Goal: Task Accomplishment & Management: Complete application form

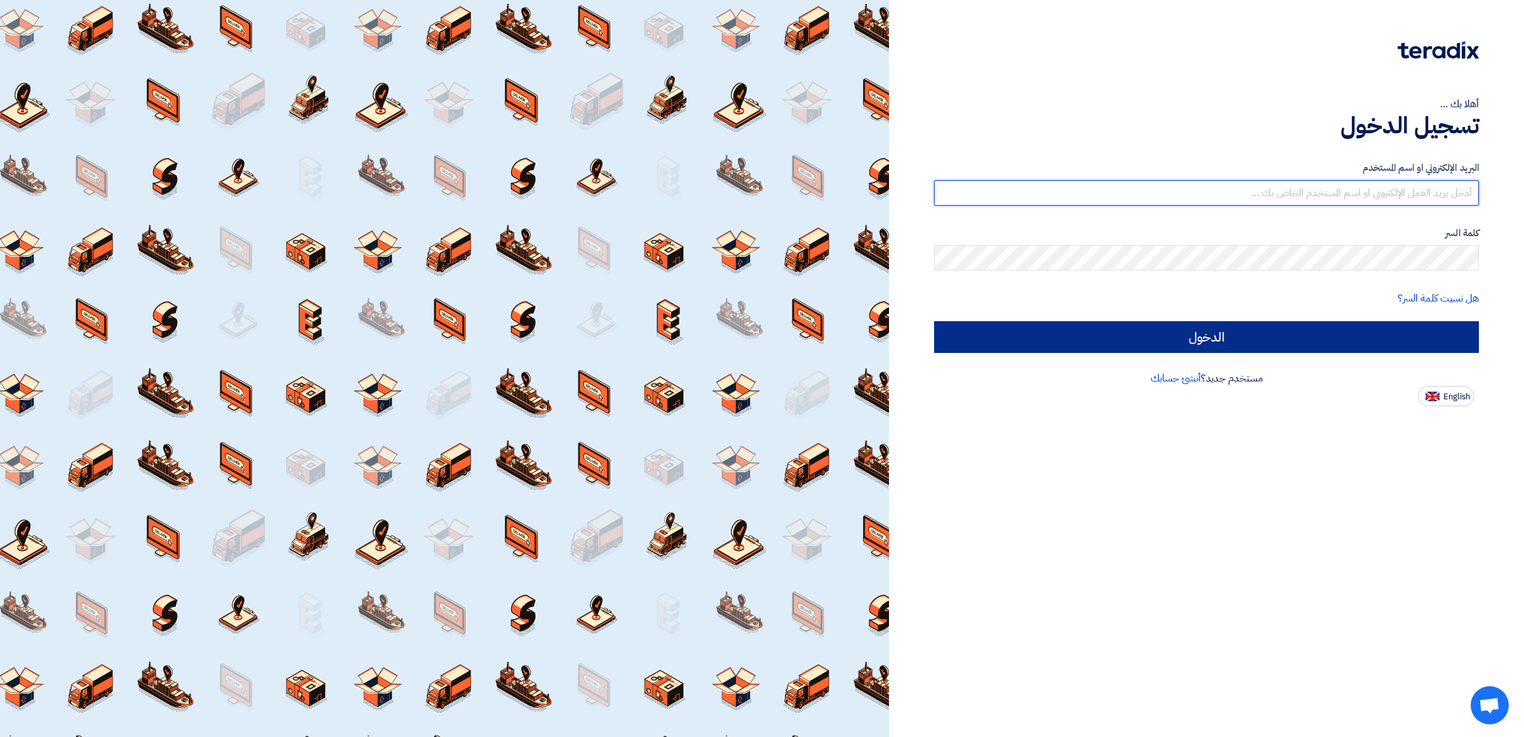
type input "[PERSON_NAME][EMAIL_ADDRESS][DOMAIN_NAME]"
click at [1401, 322] on input "الدخول" at bounding box center [1206, 337] width 545 height 32
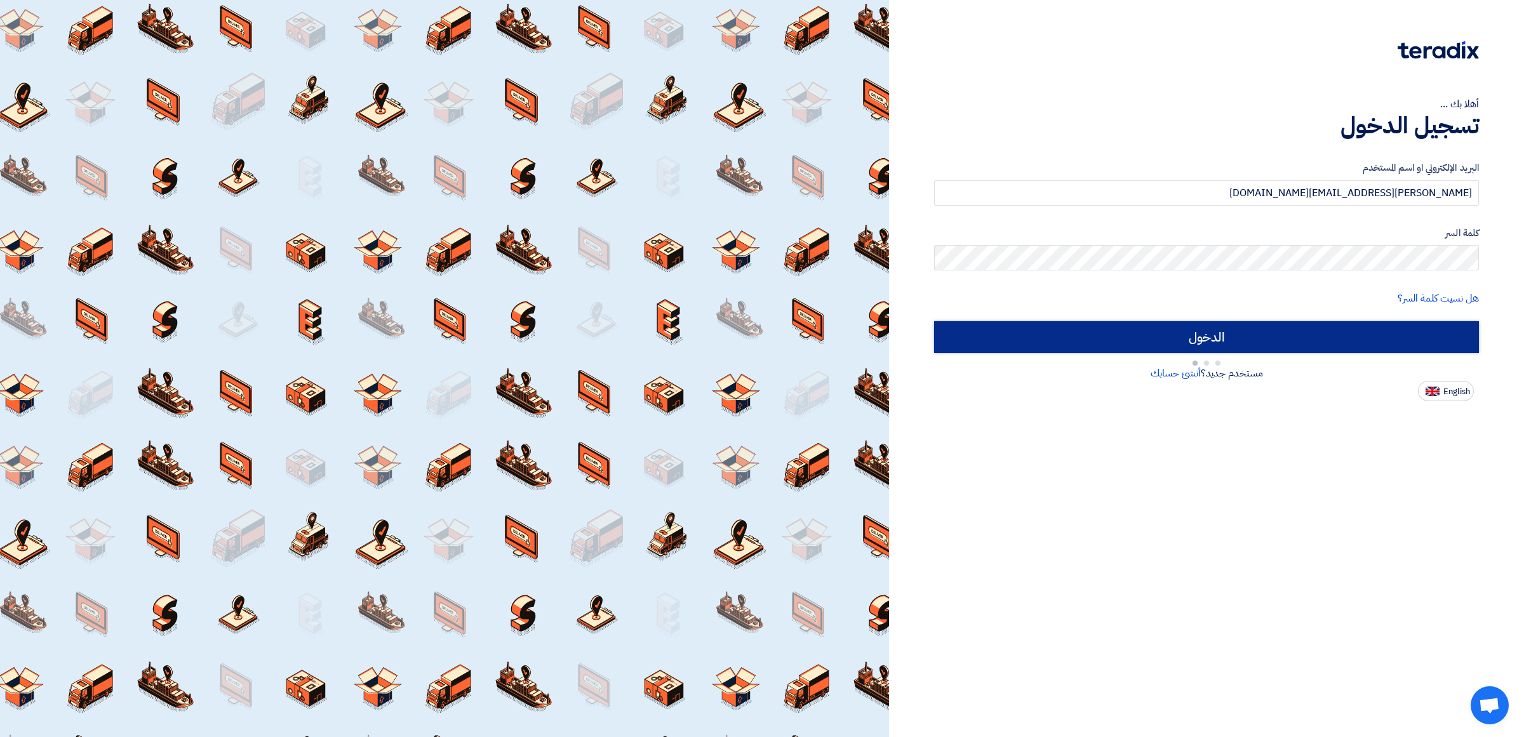
type input "Sign in"
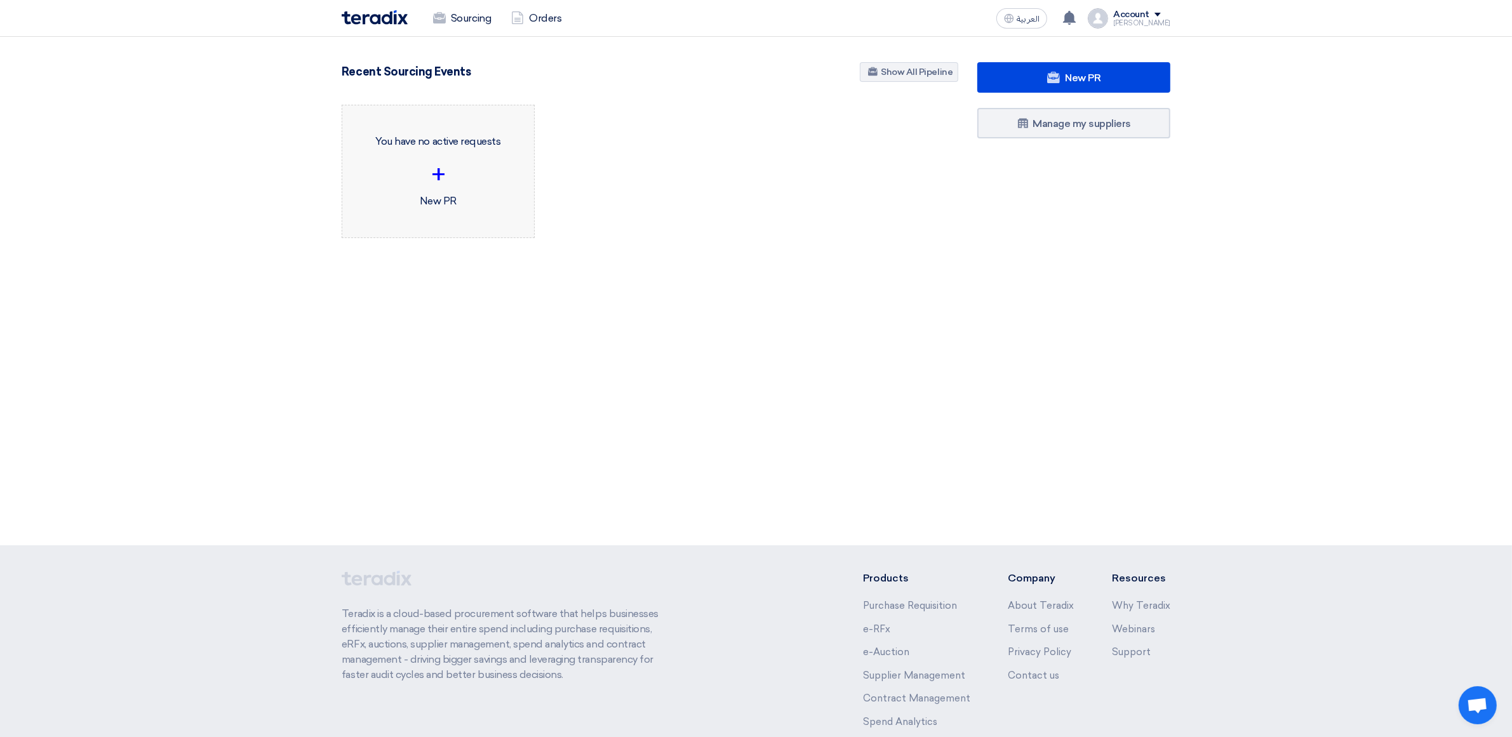
click at [481, 185] on div "+" at bounding box center [437, 175] width 171 height 38
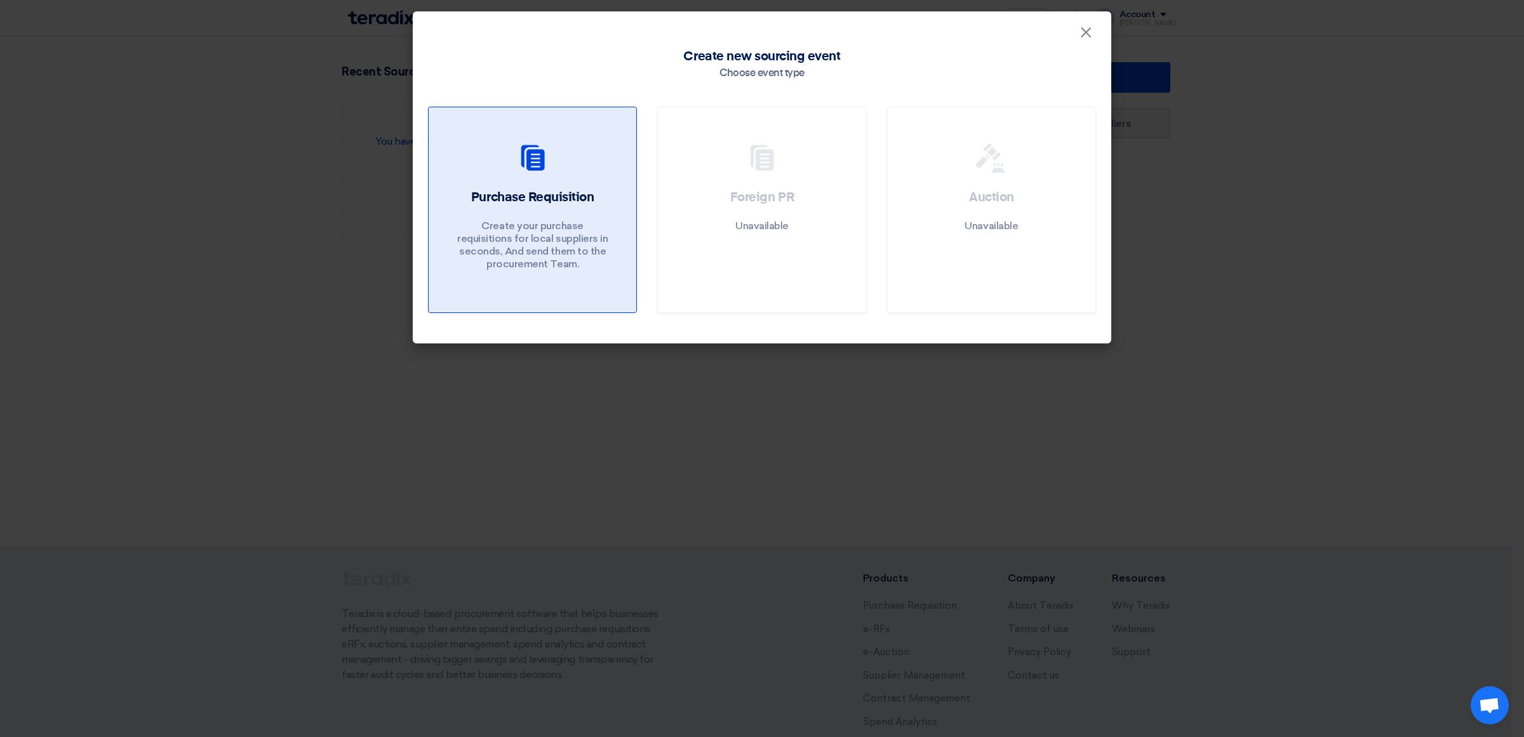
click at [616, 189] on div "Purchase Requisition Create your purchase requisitions for local suppliers in s…" at bounding box center [532, 233] width 177 height 88
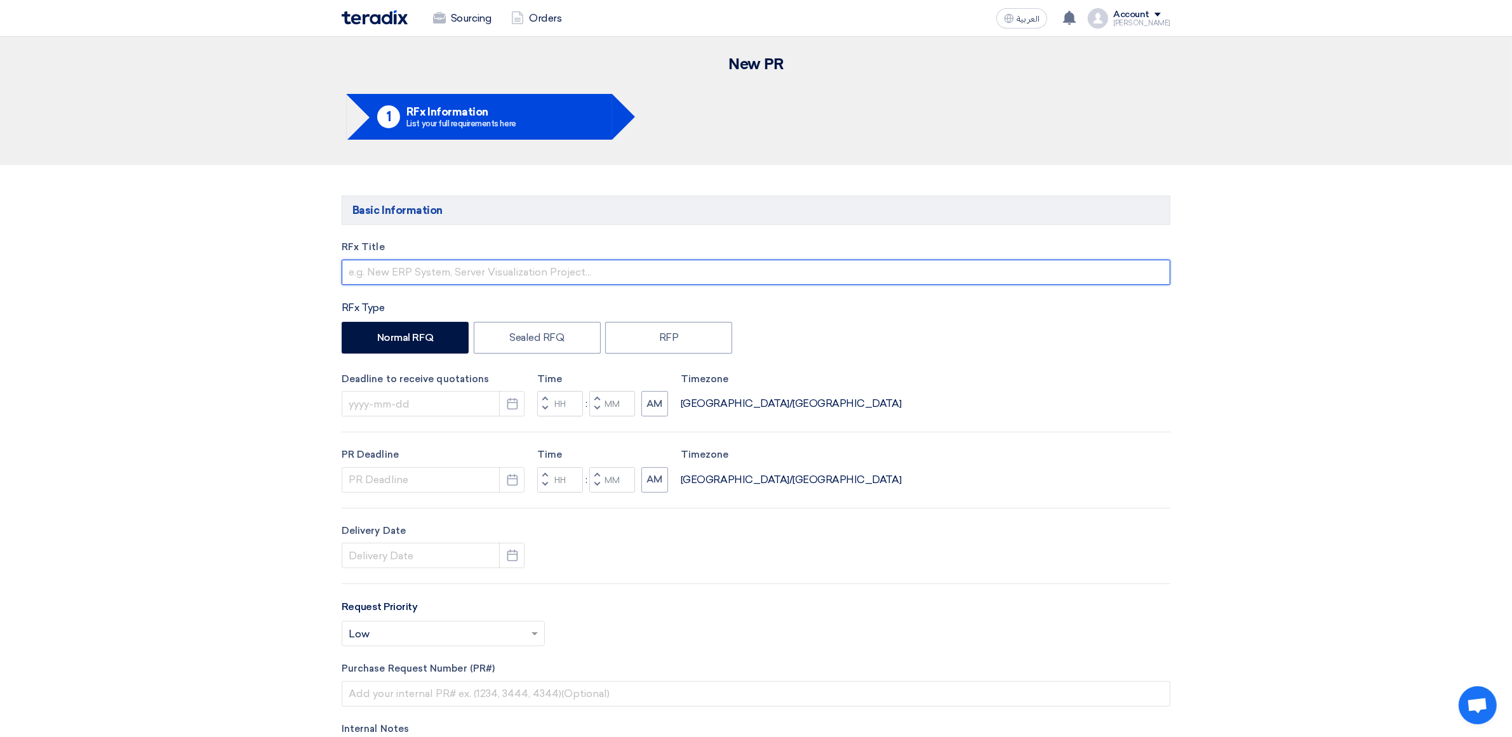
click at [401, 274] on input "text" at bounding box center [756, 272] width 829 height 25
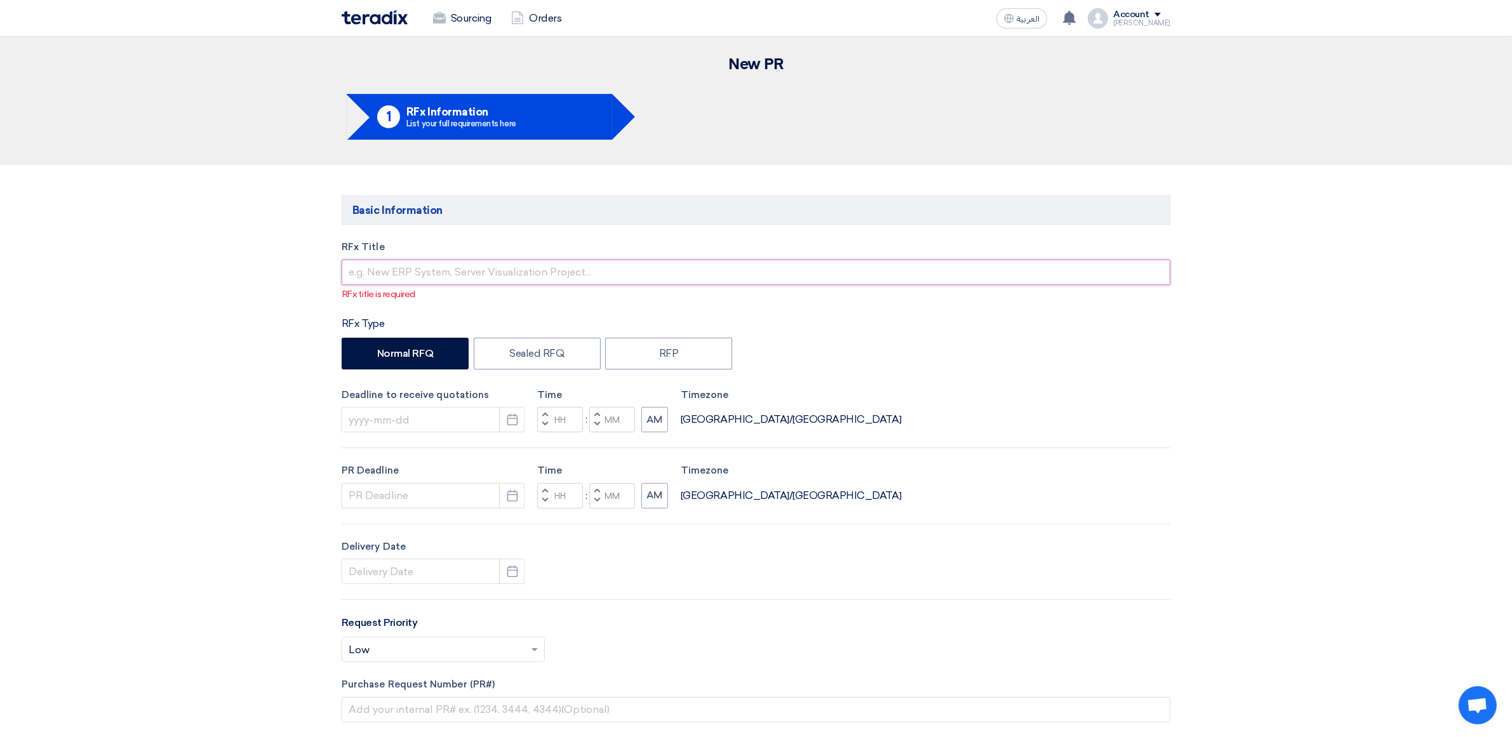
click at [391, 270] on input "text" at bounding box center [756, 272] width 829 height 25
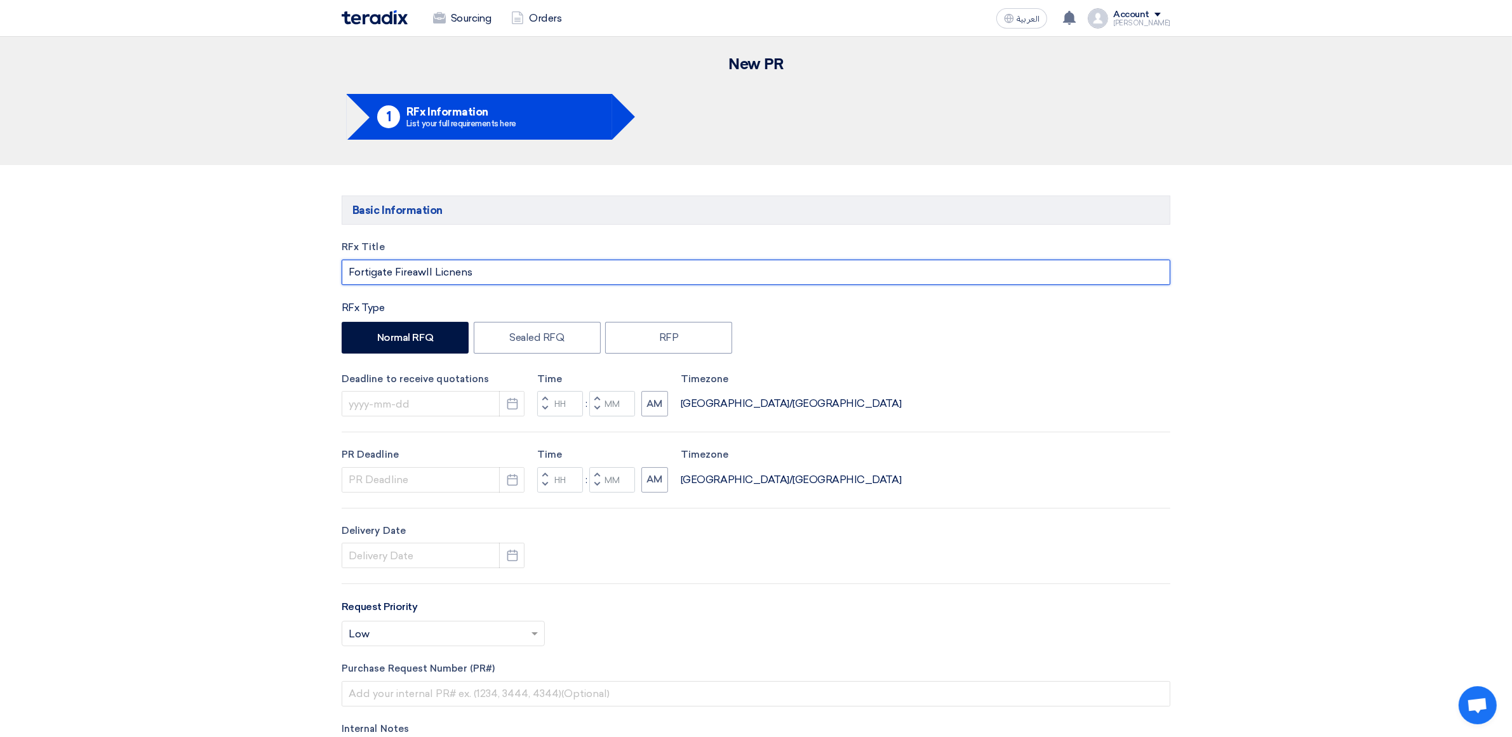
click at [474, 274] on input "Fortigate Fireawll Licnens" at bounding box center [756, 272] width 829 height 25
type input "Fortigate Fireawll Licnens"
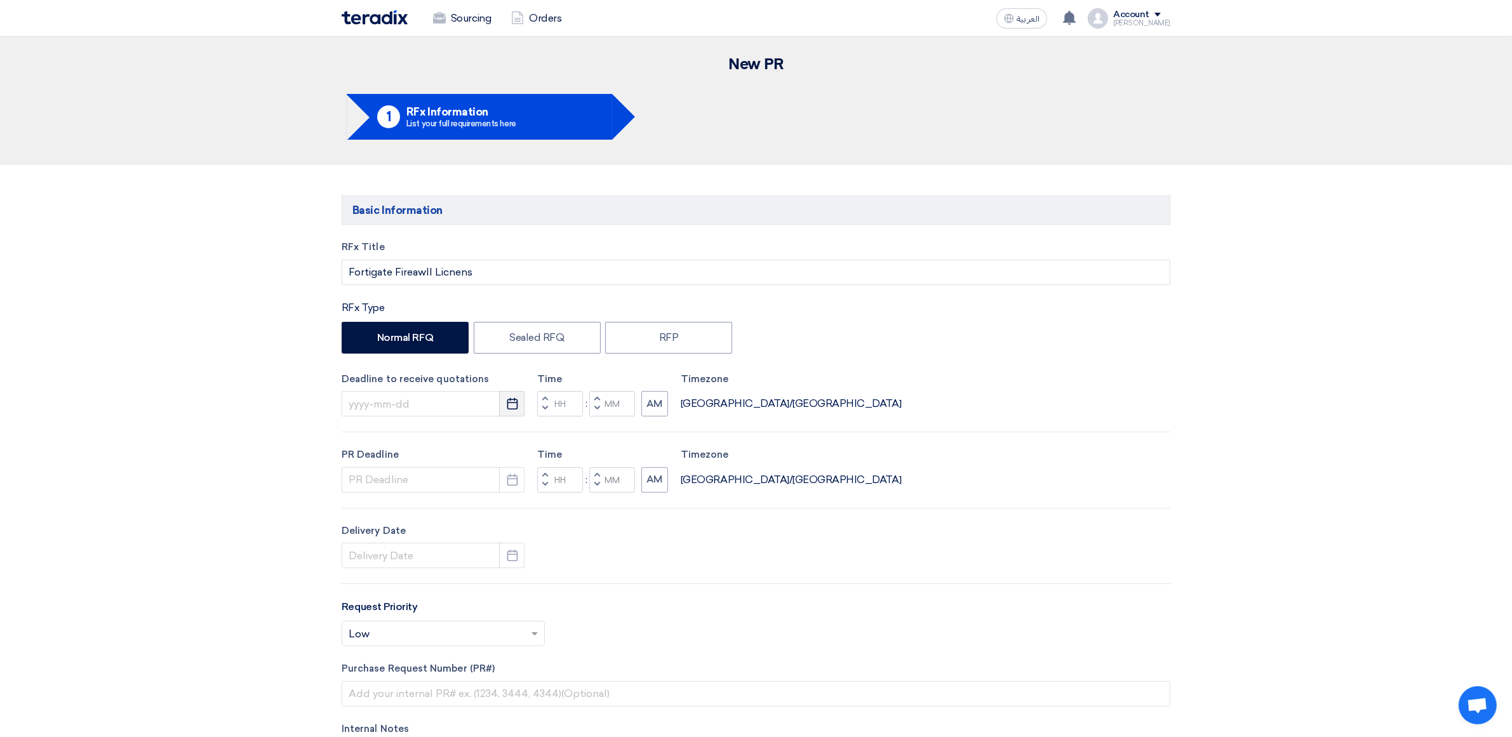
click at [506, 408] on icon "Pick a date" at bounding box center [512, 403] width 13 height 13
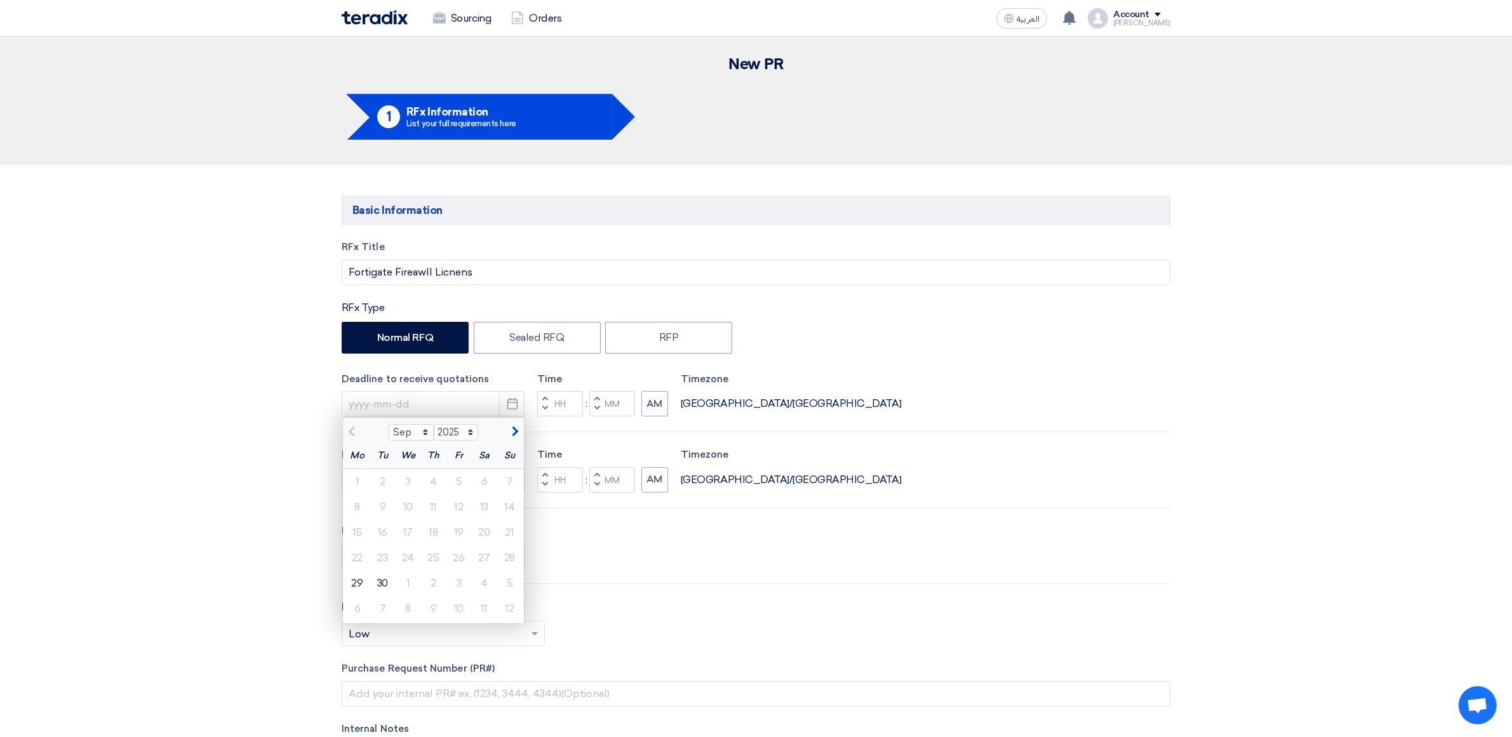
click at [476, 367] on div "RFx Title Fortigate Fireawll Licnens RFx Type Normal RFQ Sealed RFQ RFP Deadlin…" at bounding box center [756, 529] width 848 height 578
click at [420, 413] on input at bounding box center [433, 403] width 183 height 25
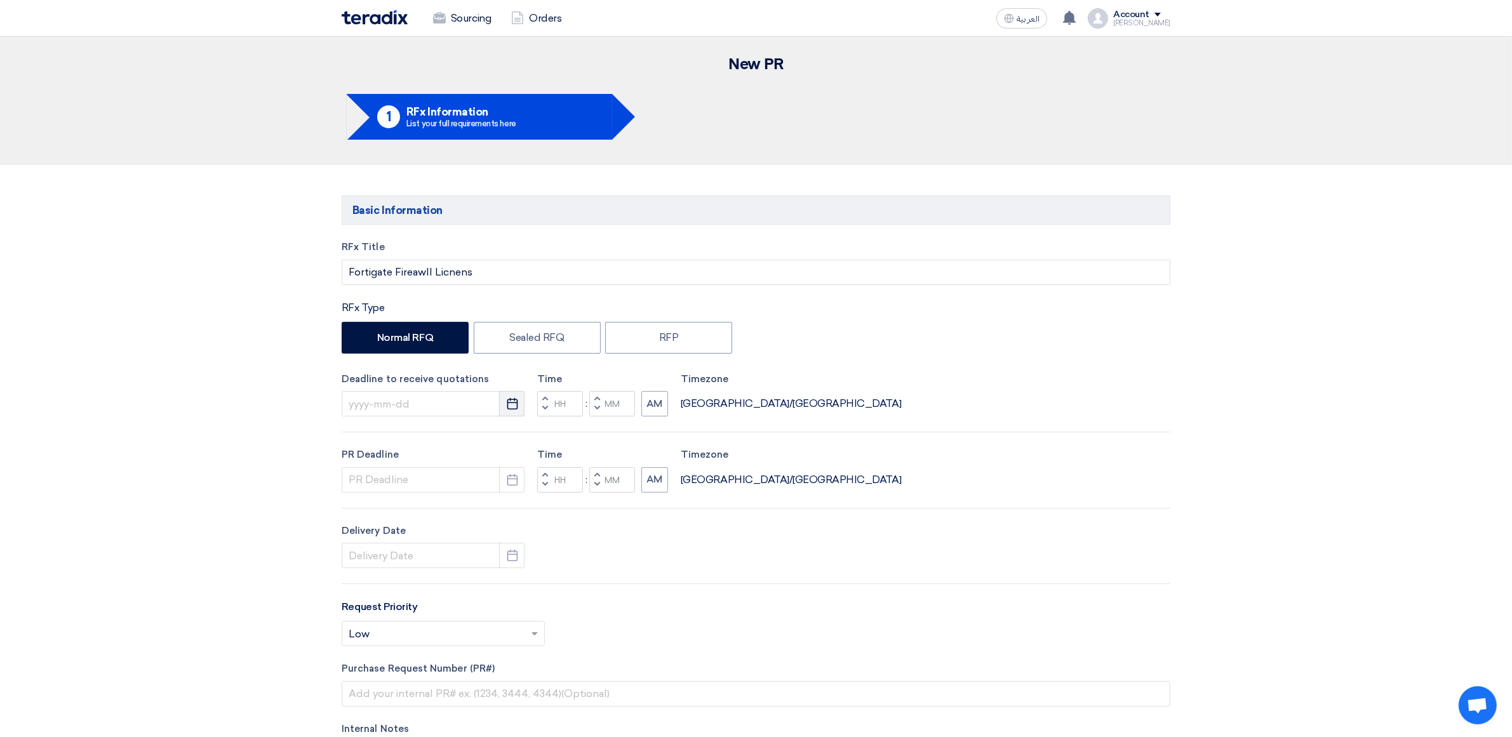
click at [506, 402] on icon "Pick a date" at bounding box center [512, 403] width 13 height 13
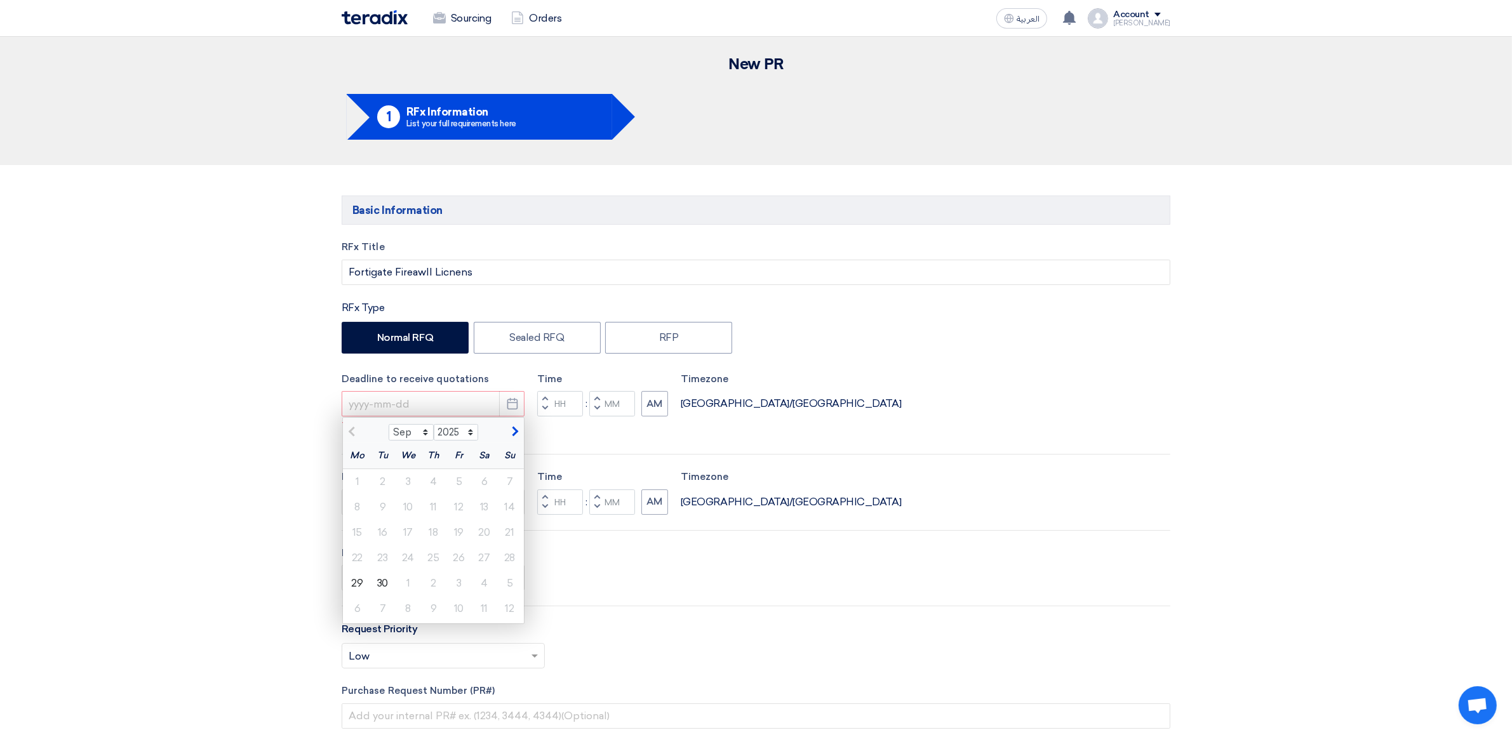
click at [514, 430] on span "button" at bounding box center [513, 431] width 7 height 11
select select "10"
click at [436, 481] on div "2" at bounding box center [433, 481] width 25 height 25
type input "[DATE]"
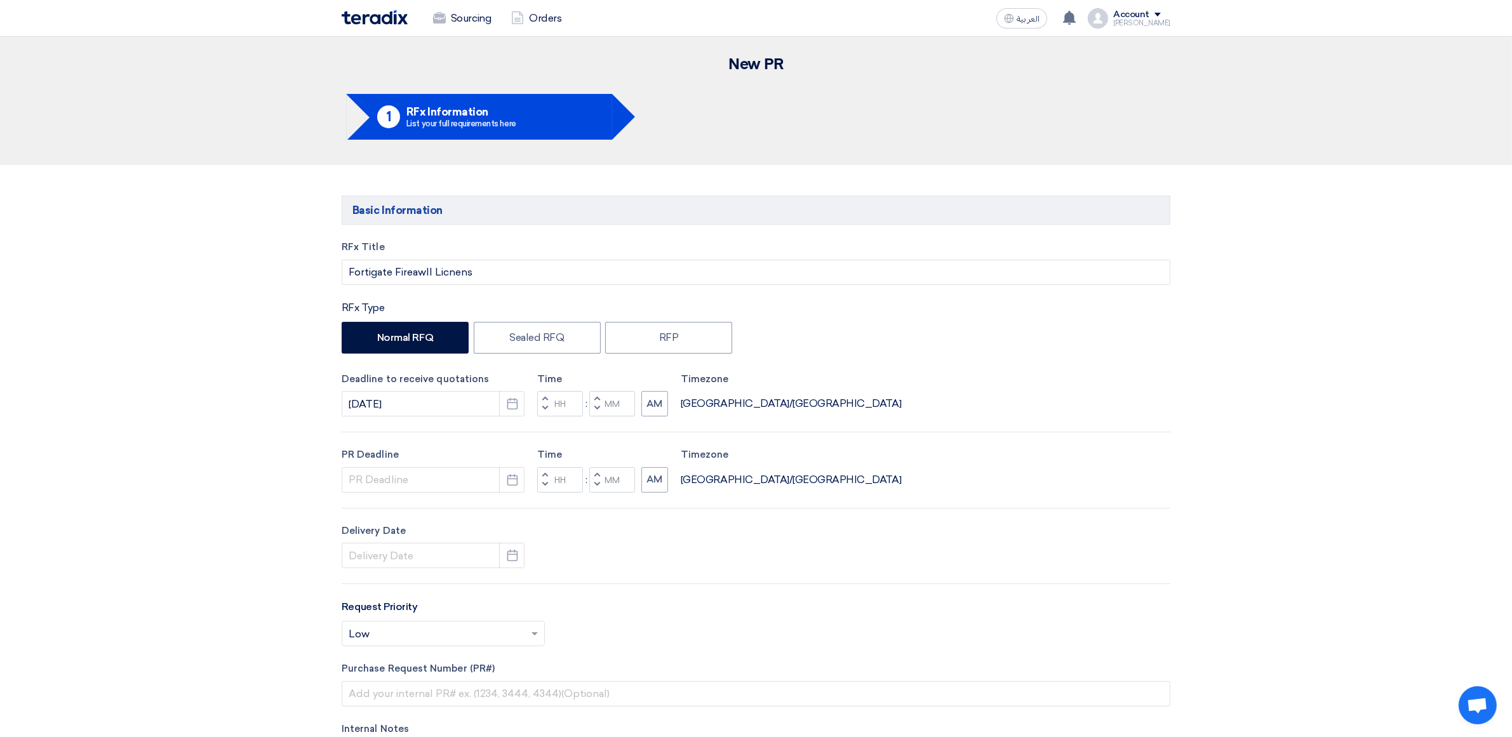
click at [548, 406] on button "Decrement hours" at bounding box center [544, 409] width 15 height 16
type input "11"
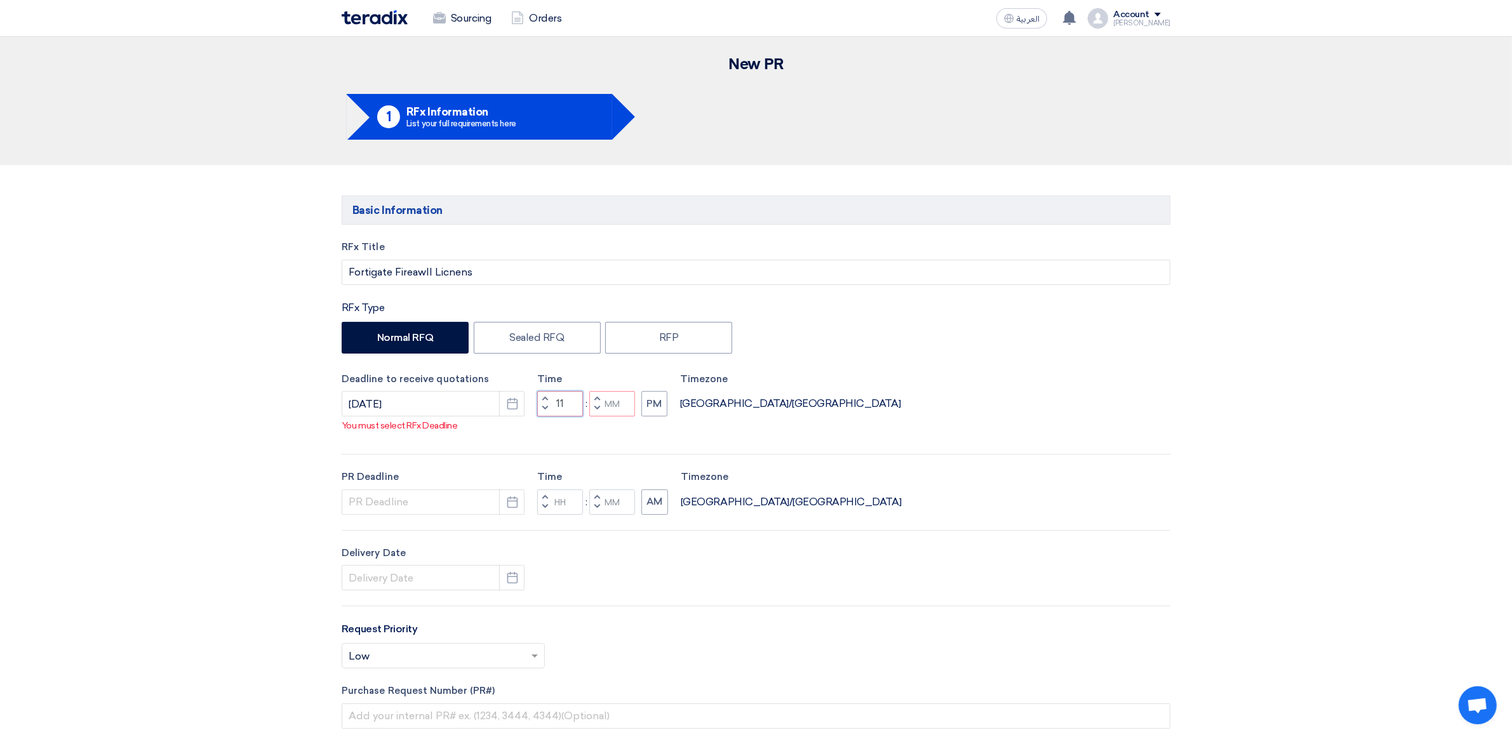
click at [562, 416] on input "11" at bounding box center [560, 403] width 46 height 25
type input "05"
click at [610, 413] on input "Minutes" at bounding box center [612, 403] width 46 height 25
type input "00"
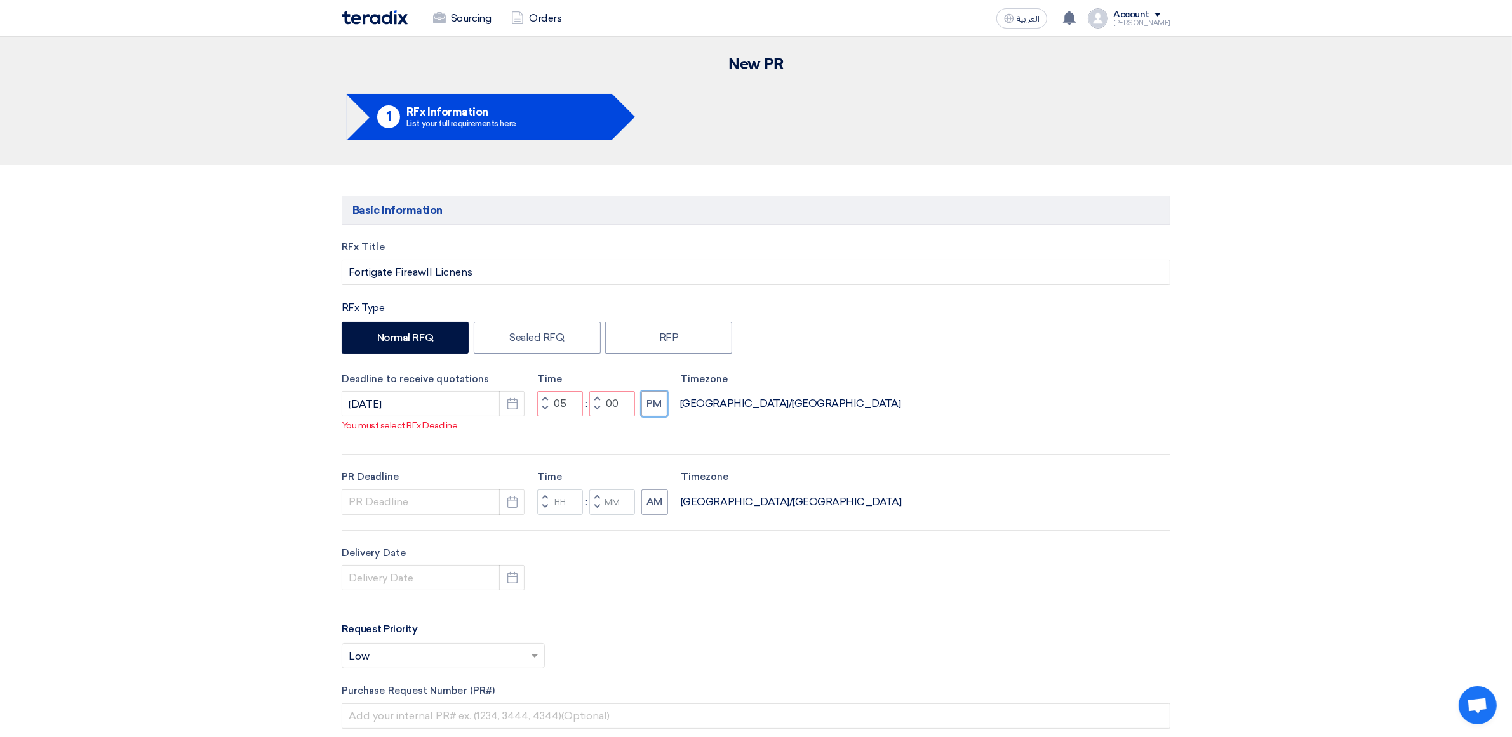
click at [649, 425] on div "RFx Title Fortigate Fireawll Licnens RFx Type Normal RFQ Sealed RFQ RFP Deadlin…" at bounding box center [756, 540] width 848 height 600
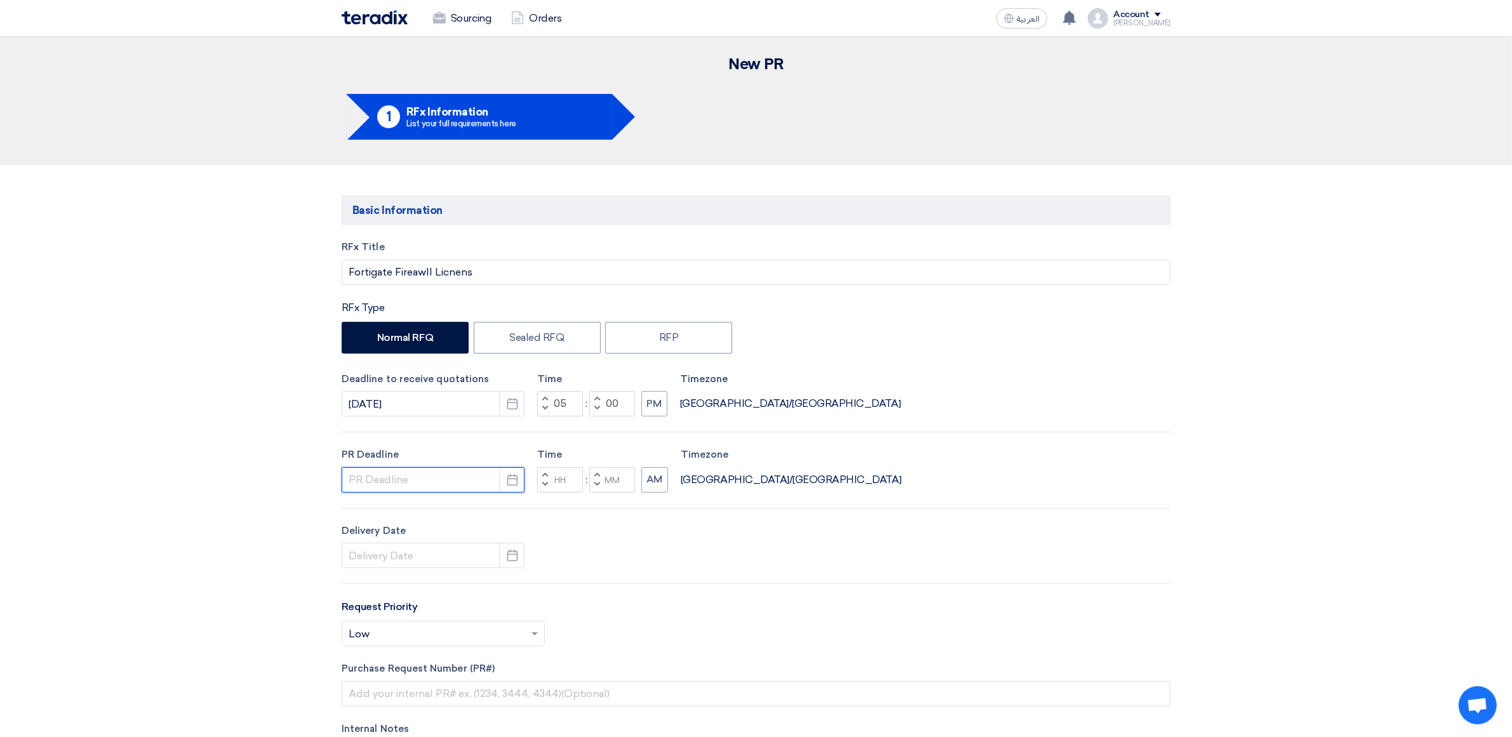
click at [424, 480] on input at bounding box center [433, 479] width 183 height 25
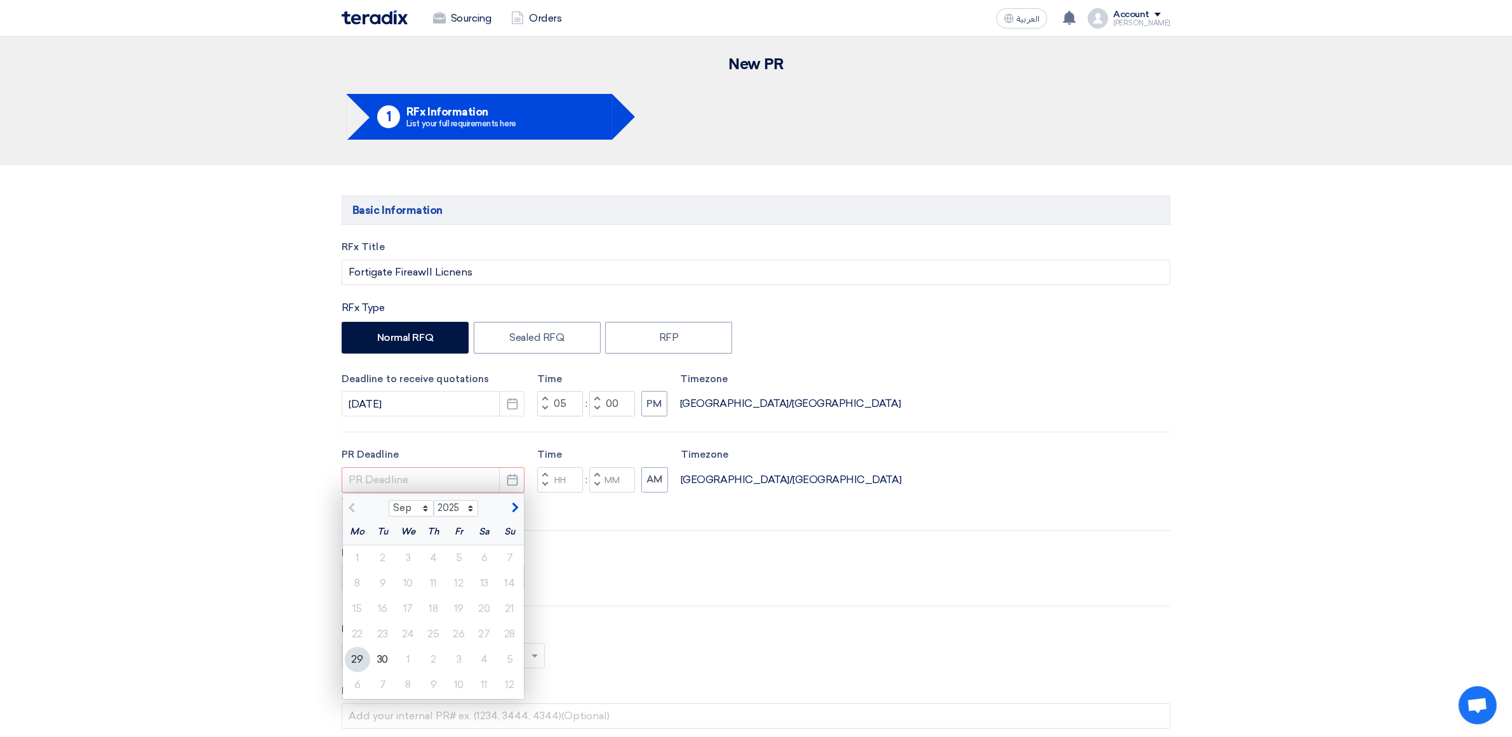
click at [514, 513] on button "button" at bounding box center [513, 506] width 21 height 13
select select "10"
click at [429, 557] on div "2" at bounding box center [433, 557] width 25 height 25
type input "[DATE]"
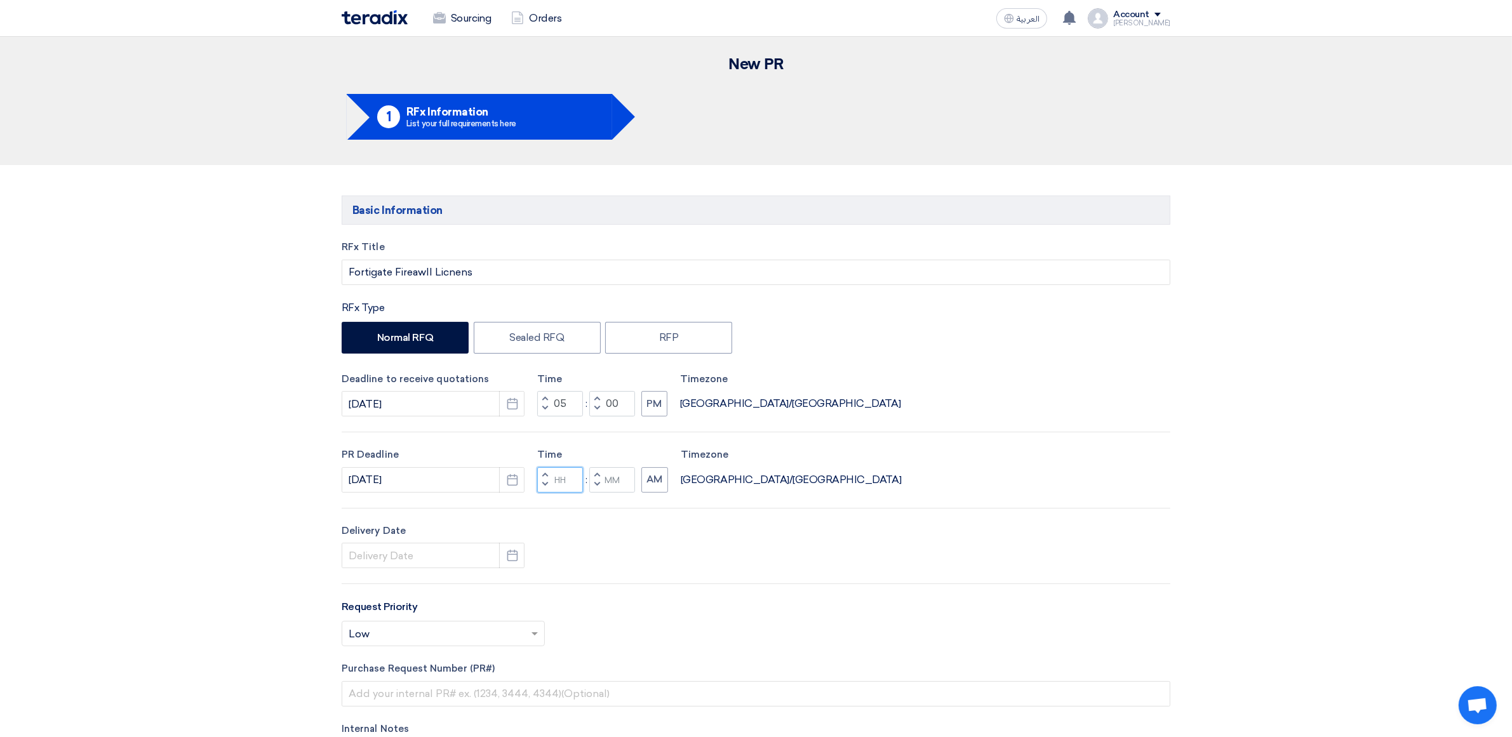
click at [557, 475] on input "Hours" at bounding box center [560, 479] width 46 height 25
type input "0"
type input "05"
click at [614, 484] on input "Minutes" at bounding box center [612, 479] width 46 height 25
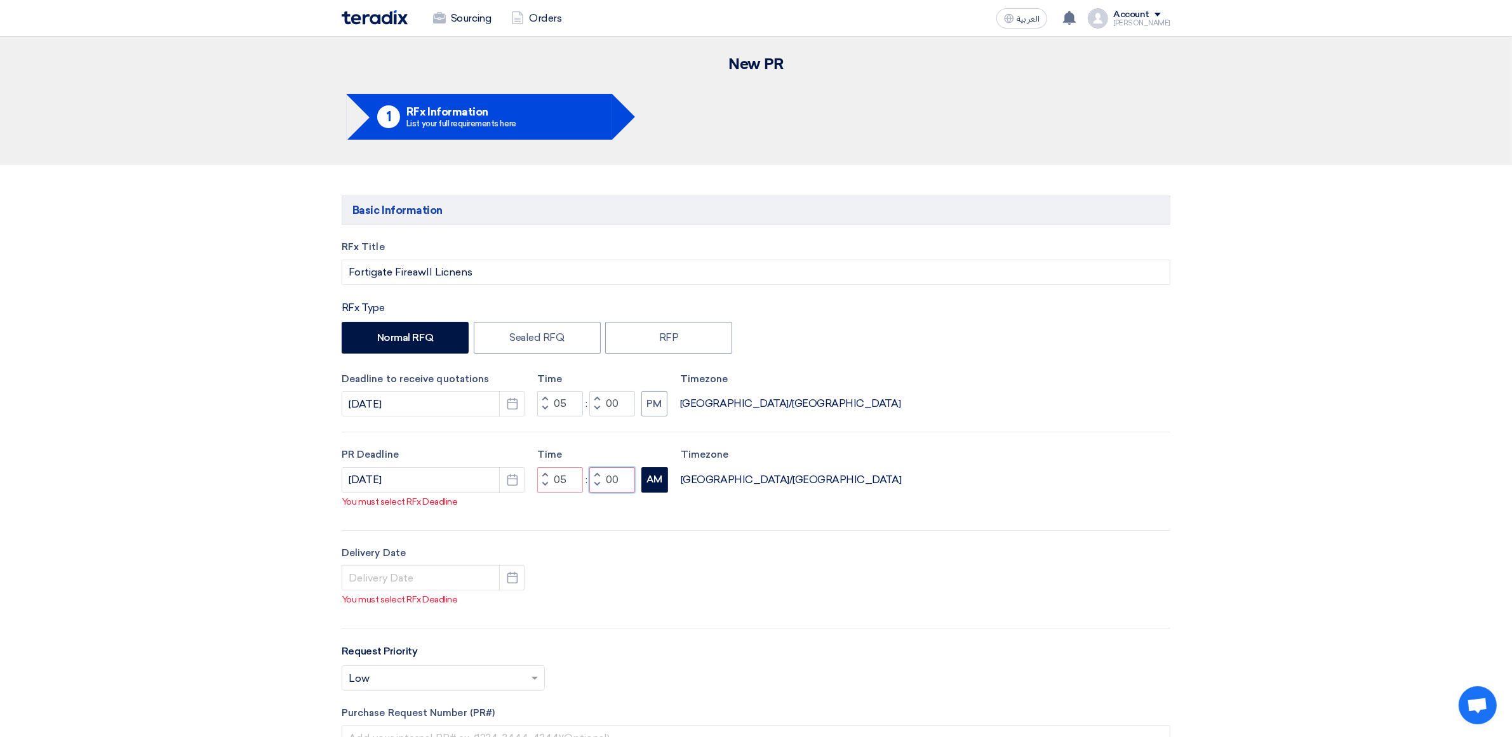
type input "00"
click at [655, 483] on button "AM" at bounding box center [654, 479] width 27 height 25
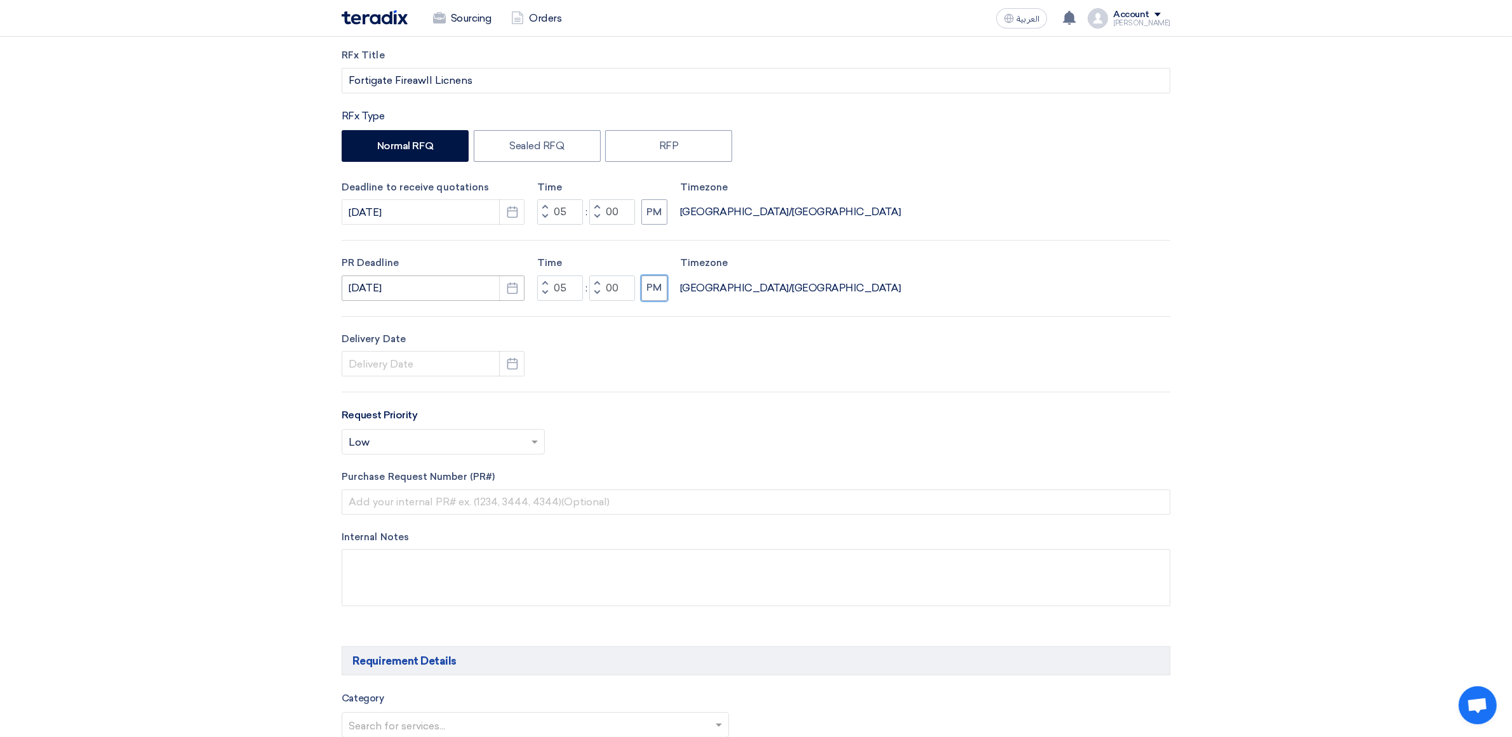
scroll to position [198, 0]
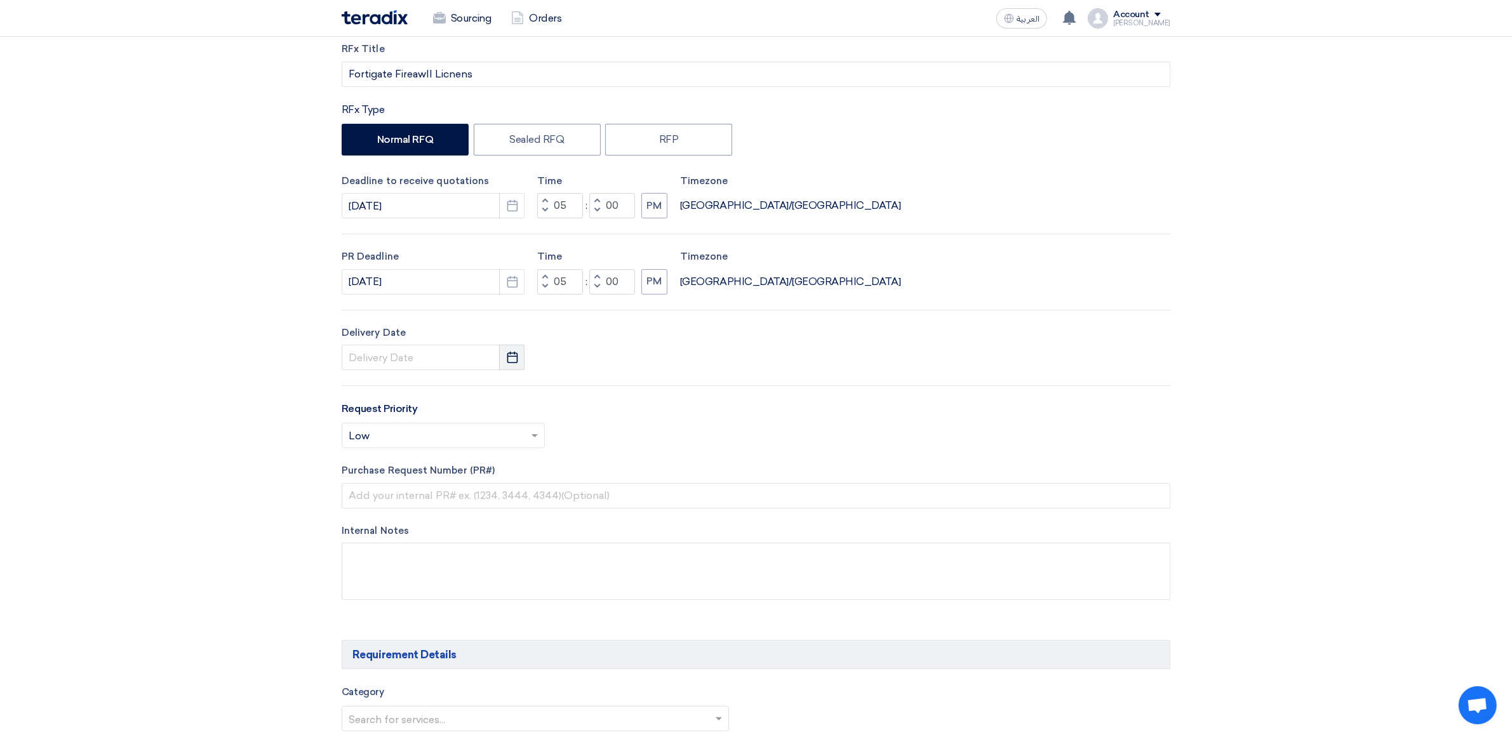
click at [505, 357] on button "Pick a date" at bounding box center [511, 357] width 25 height 25
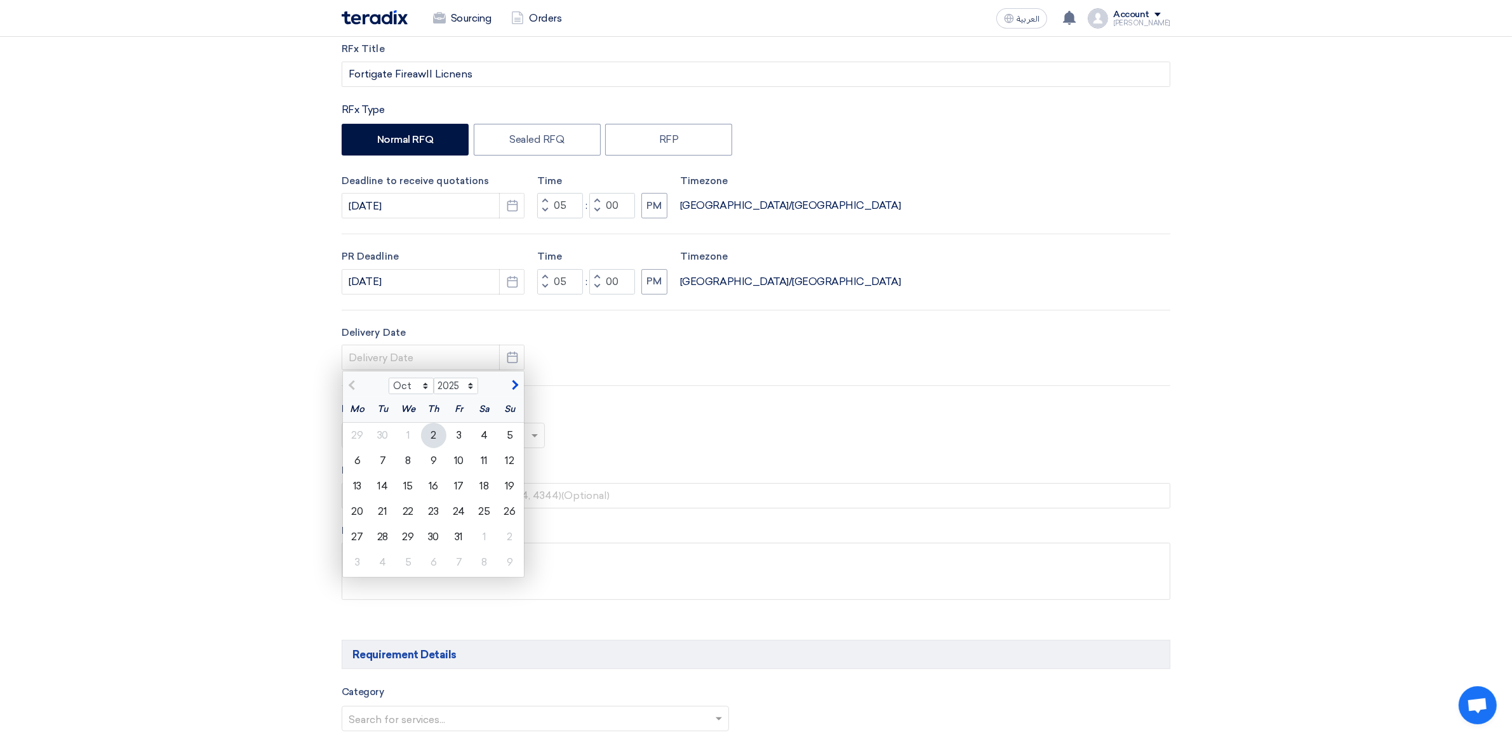
click at [432, 439] on div "2" at bounding box center [433, 435] width 25 height 25
type input "[DATE]"
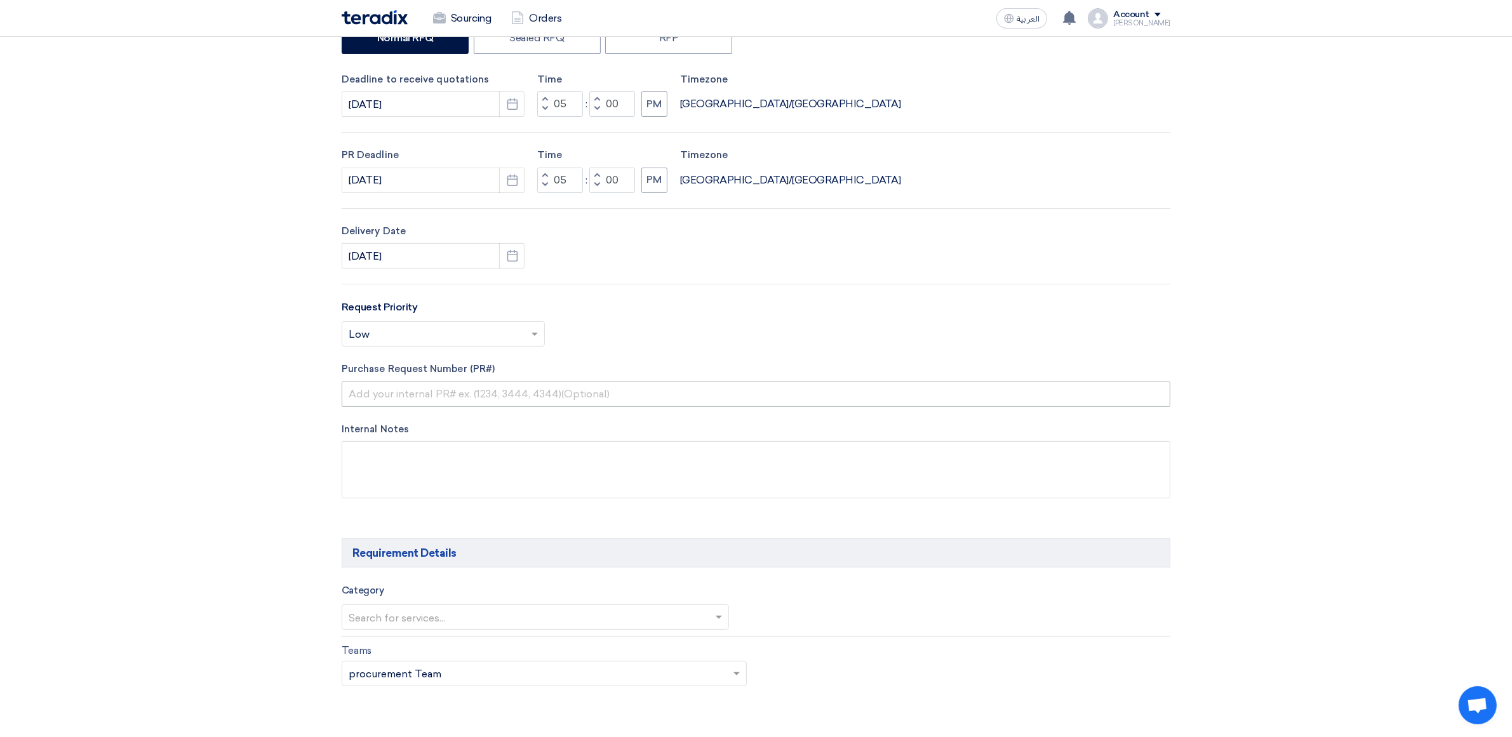
scroll to position [317, 0]
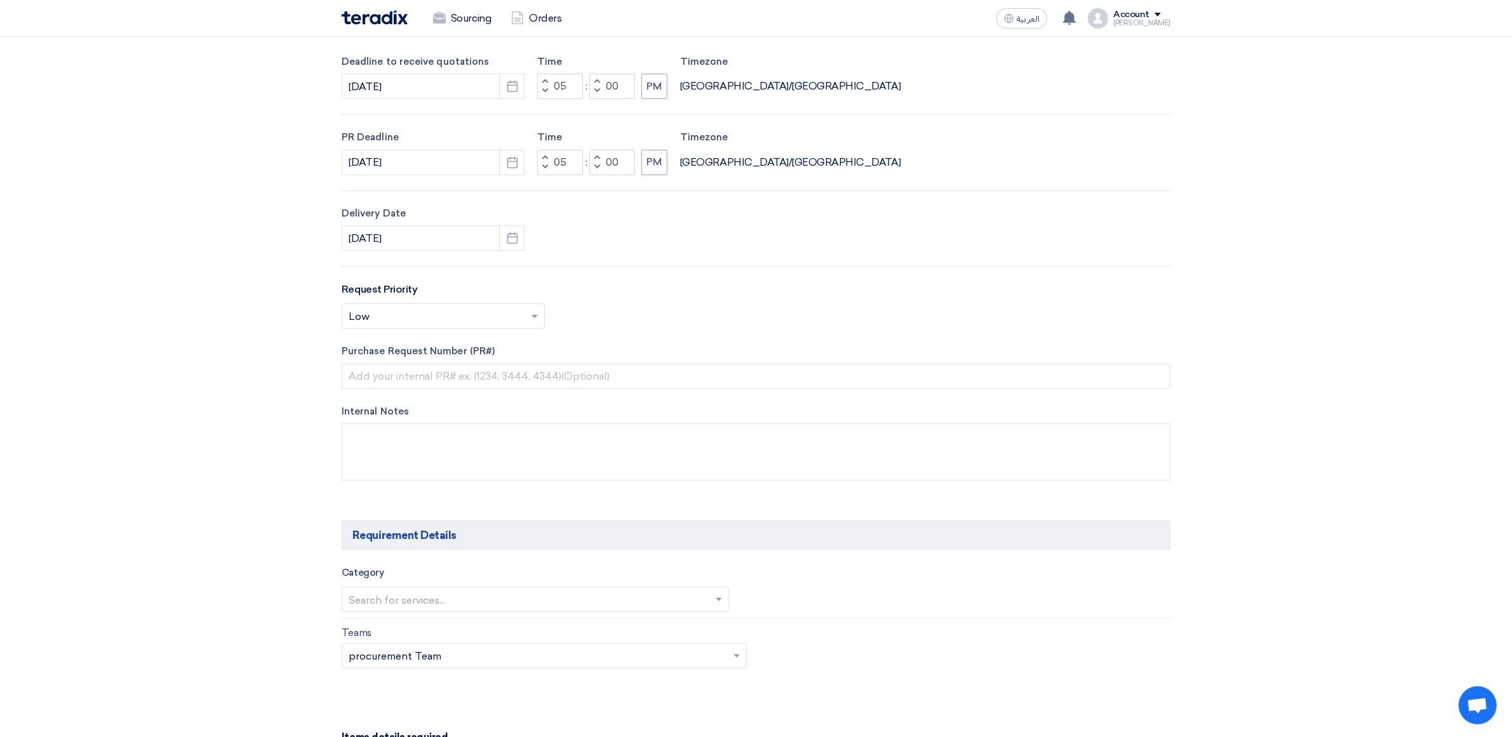
click at [433, 331] on div "Select priority... × Low ×" at bounding box center [756, 321] width 829 height 36
click at [432, 317] on input "text" at bounding box center [437, 317] width 176 height 21
click at [411, 347] on div "Critical" at bounding box center [443, 342] width 202 height 26
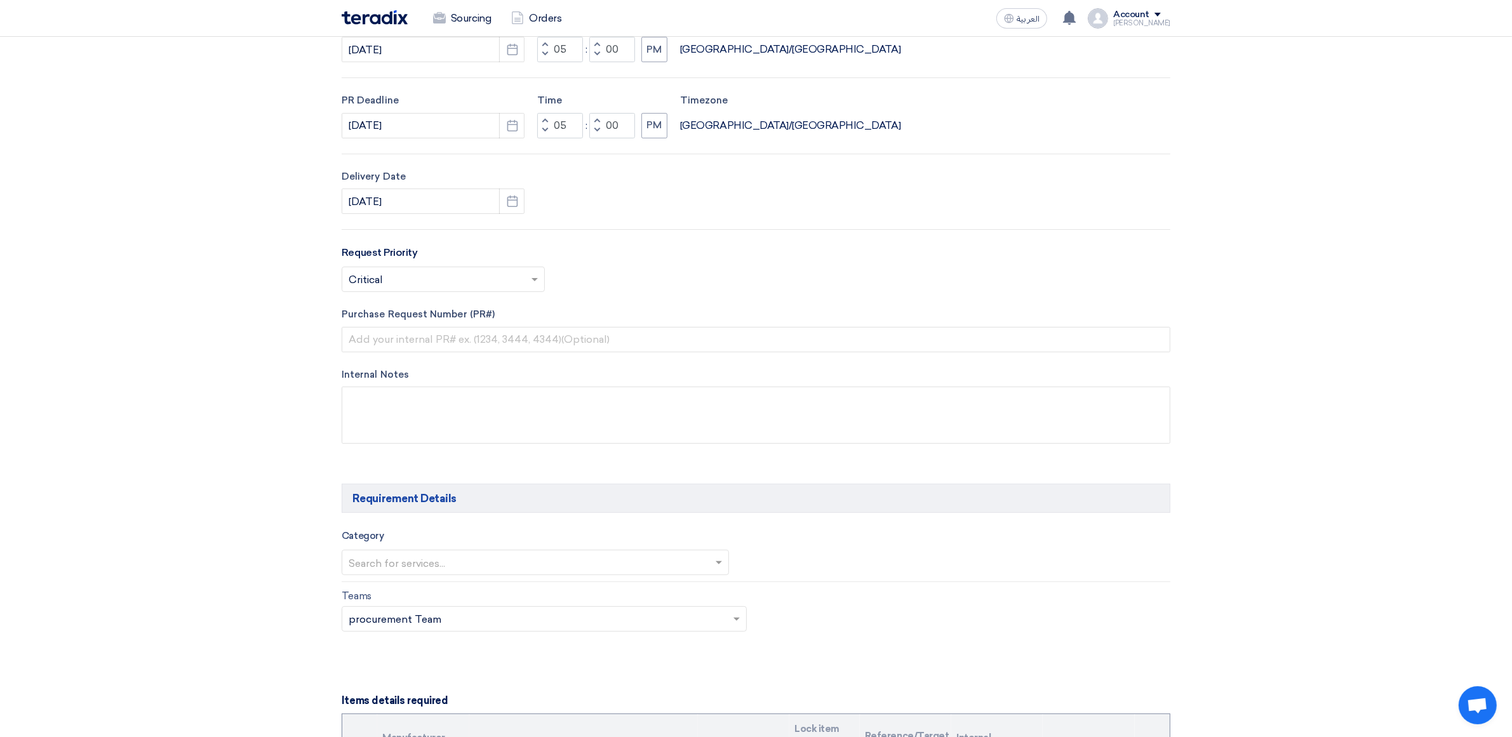
scroll to position [436, 0]
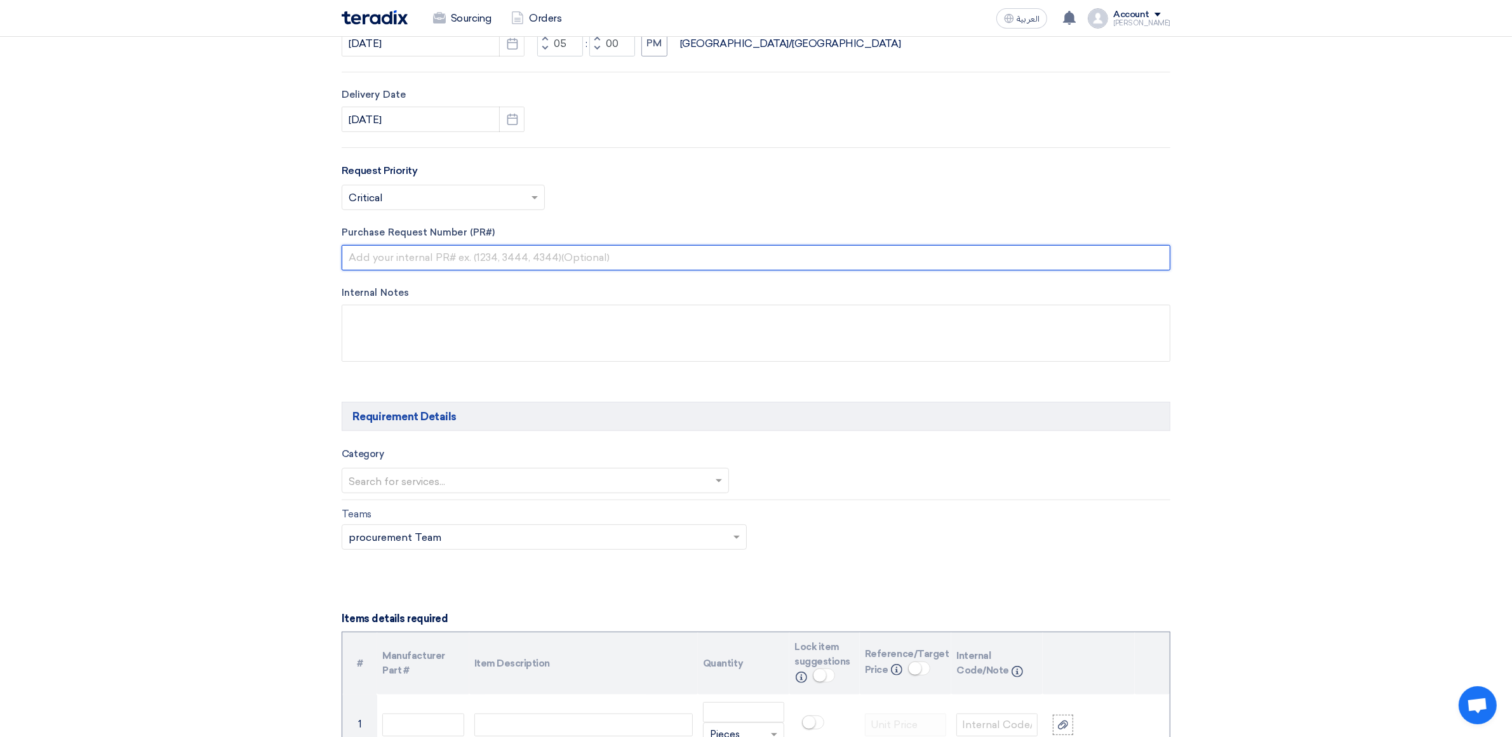
click at [401, 259] on input "text" at bounding box center [756, 257] width 829 height 25
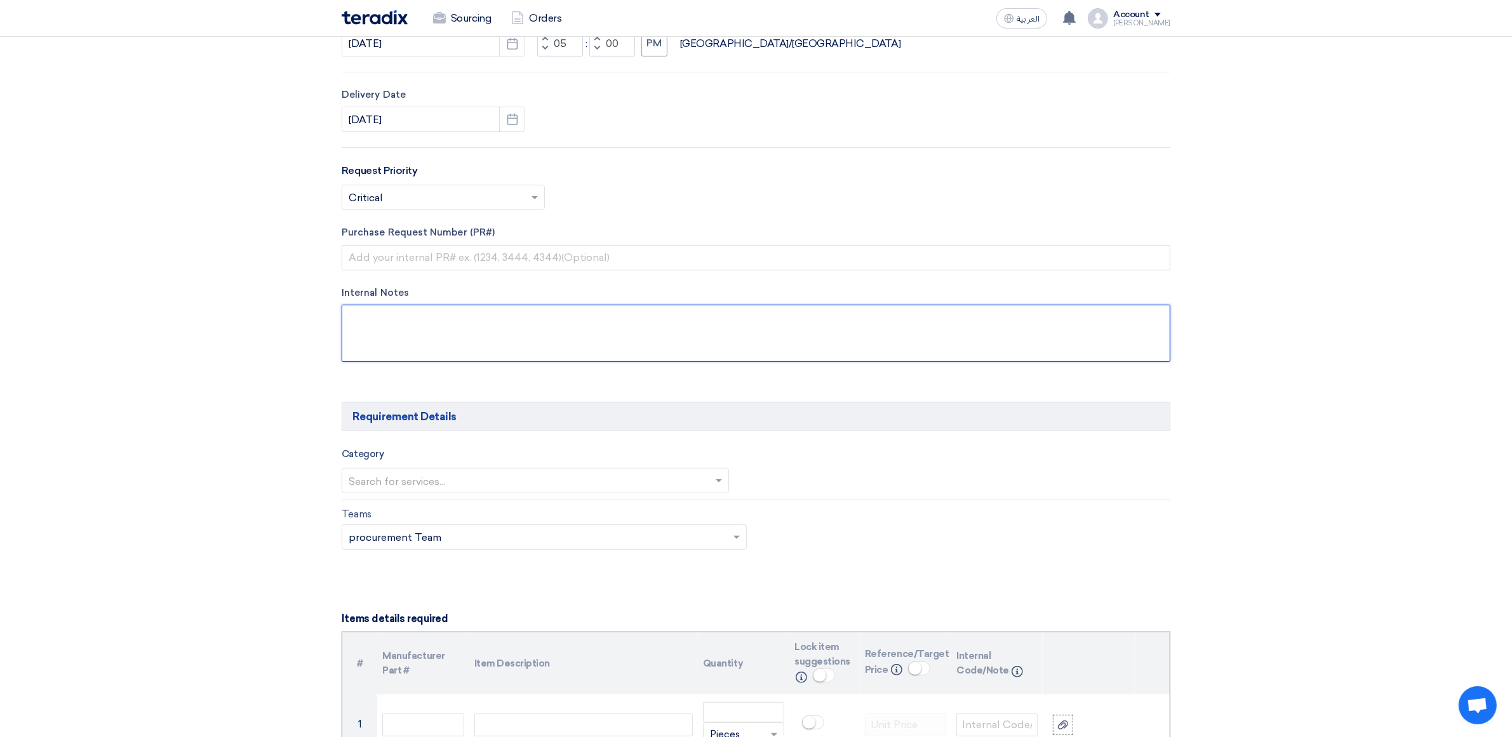
click at [390, 337] on textarea at bounding box center [756, 333] width 829 height 57
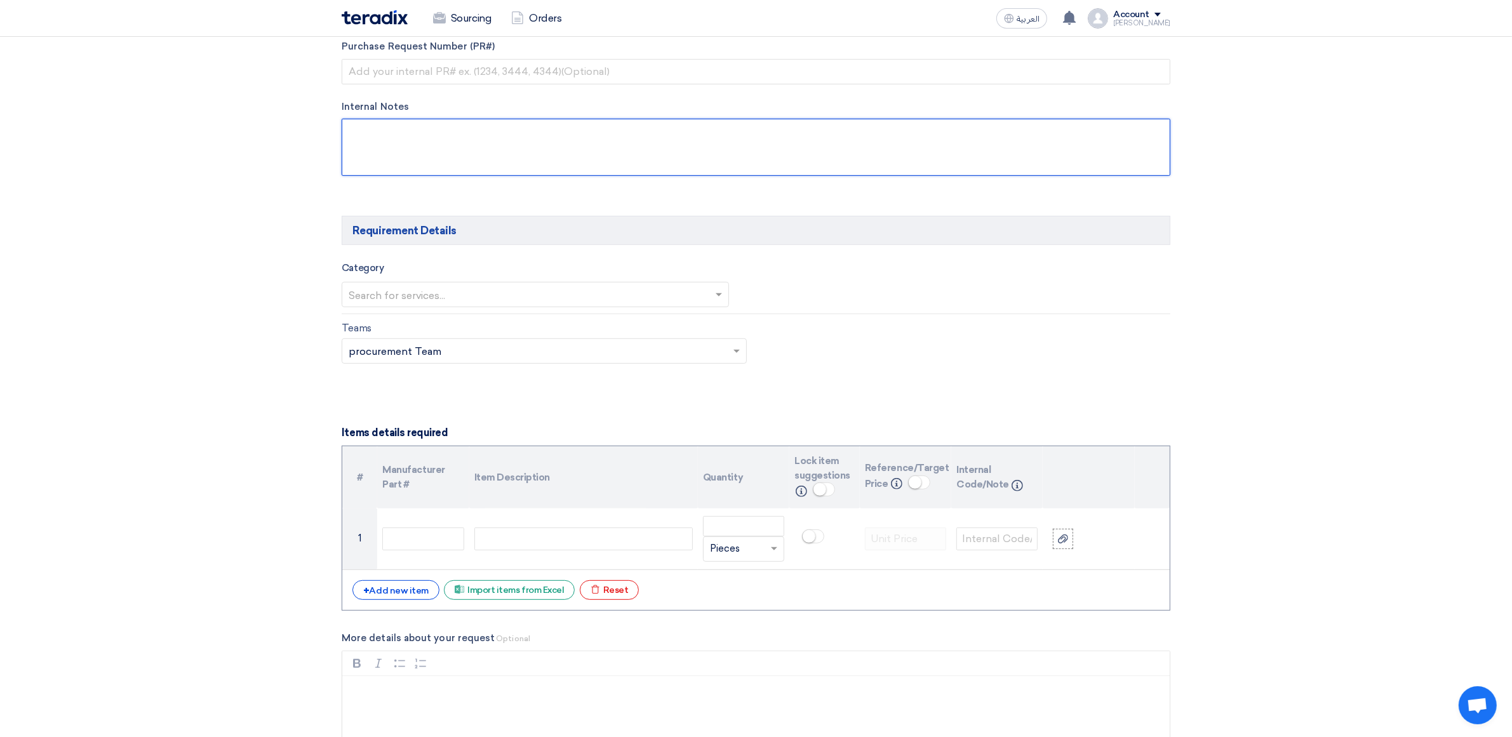
scroll to position [635, 0]
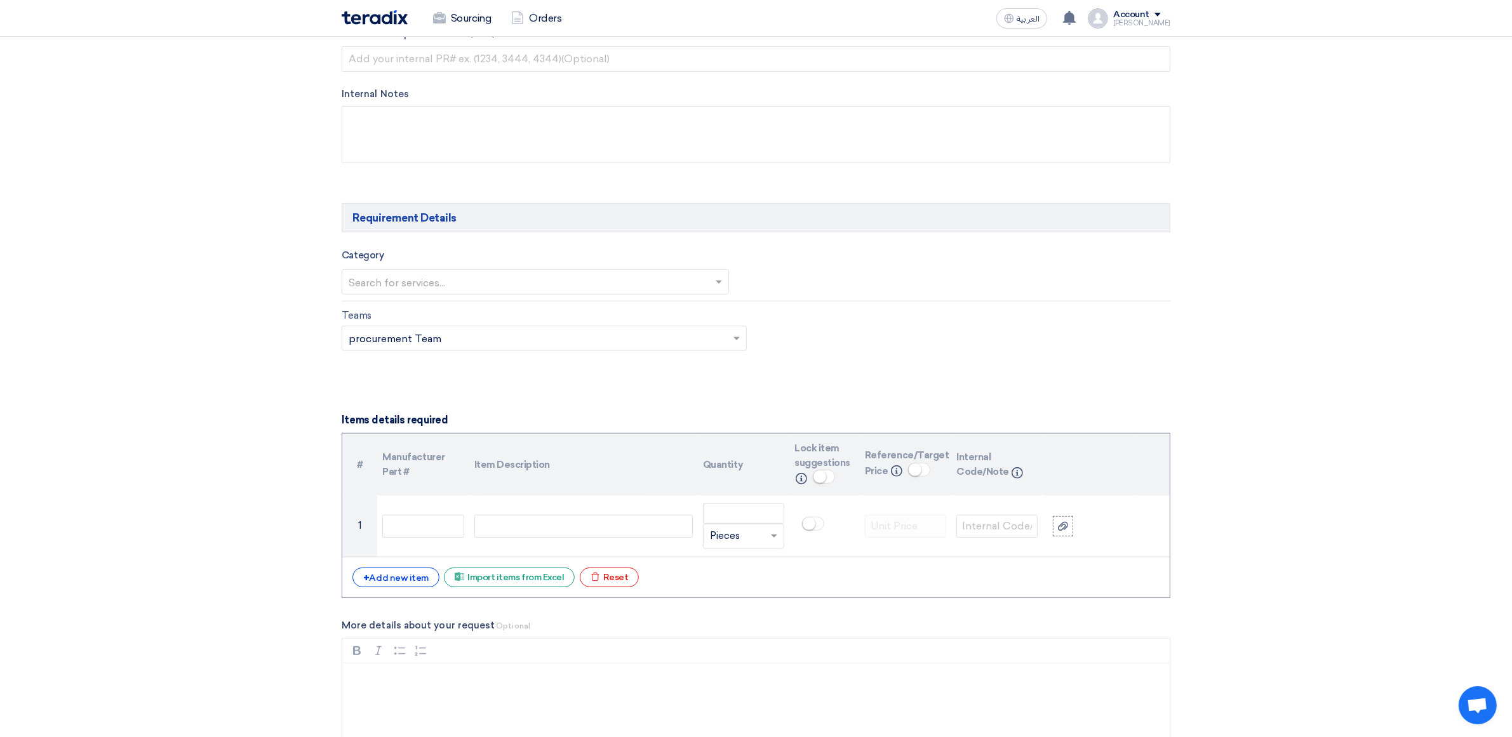
click at [372, 296] on div "Category Search for services..." at bounding box center [756, 275] width 829 height 54
click at [385, 274] on input "text" at bounding box center [529, 282] width 361 height 21
click at [401, 404] on div "IT" at bounding box center [535, 409] width 386 height 26
click at [896, 283] on input "text" at bounding box center [970, 284] width 394 height 21
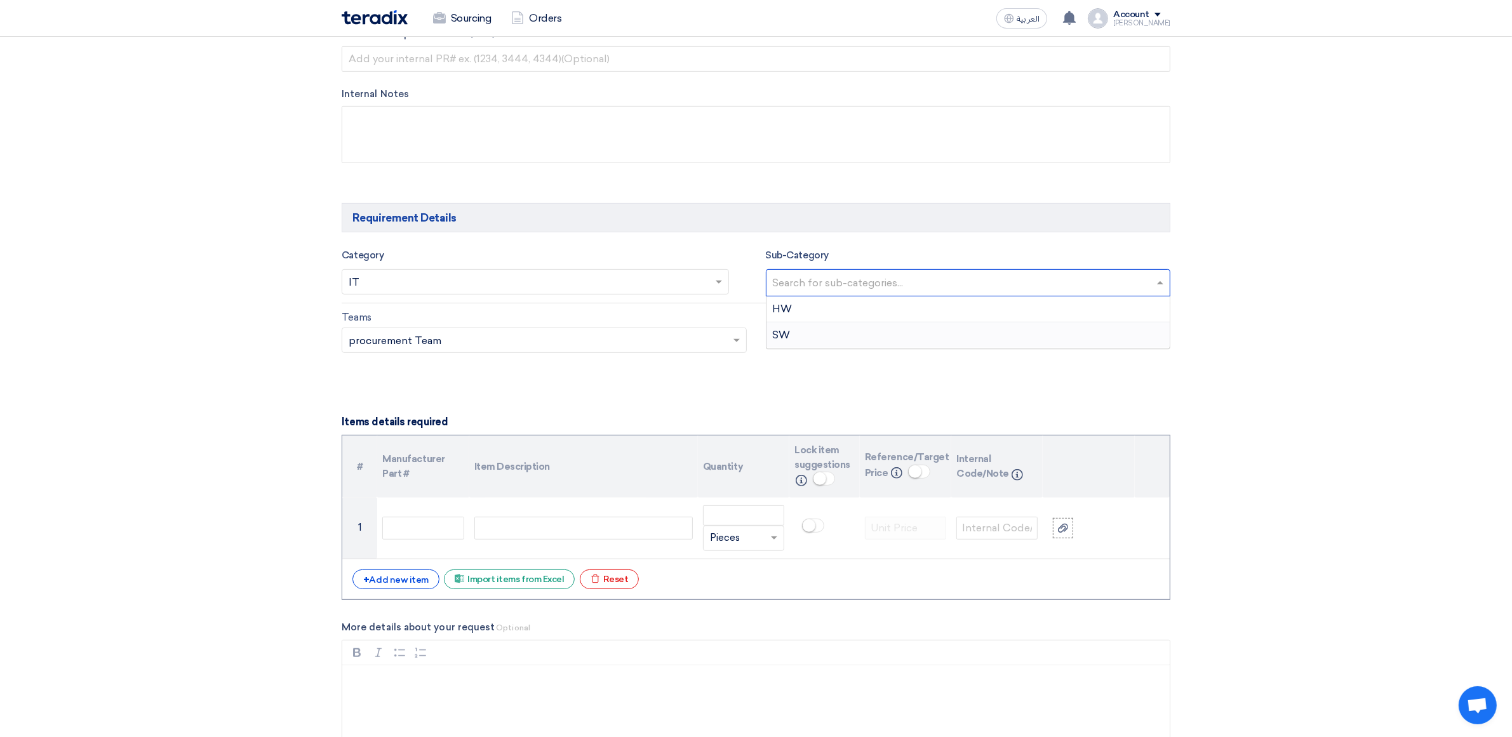
click at [796, 337] on div "SW" at bounding box center [968, 335] width 404 height 25
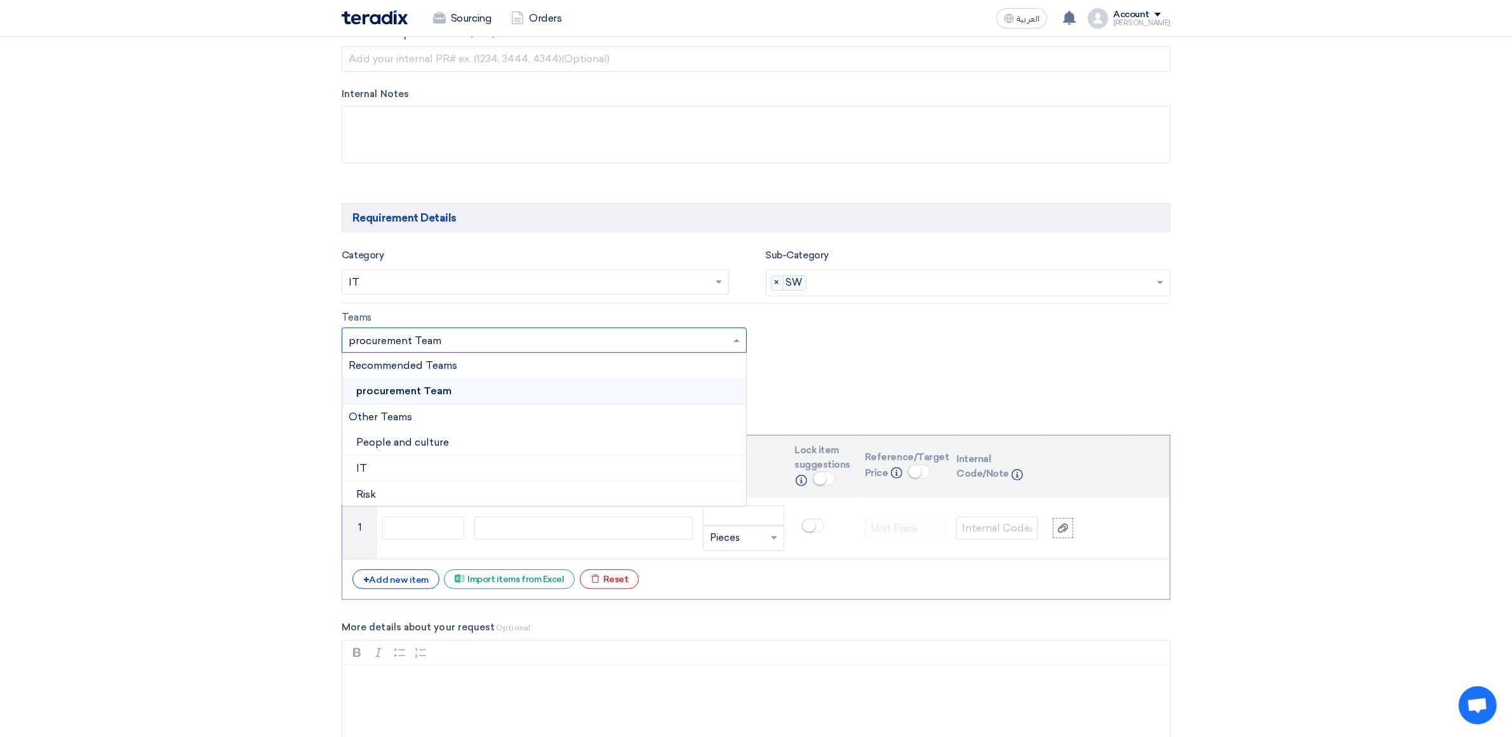
click at [491, 337] on input "text" at bounding box center [538, 341] width 378 height 21
click at [388, 469] on div "IT" at bounding box center [544, 469] width 404 height 26
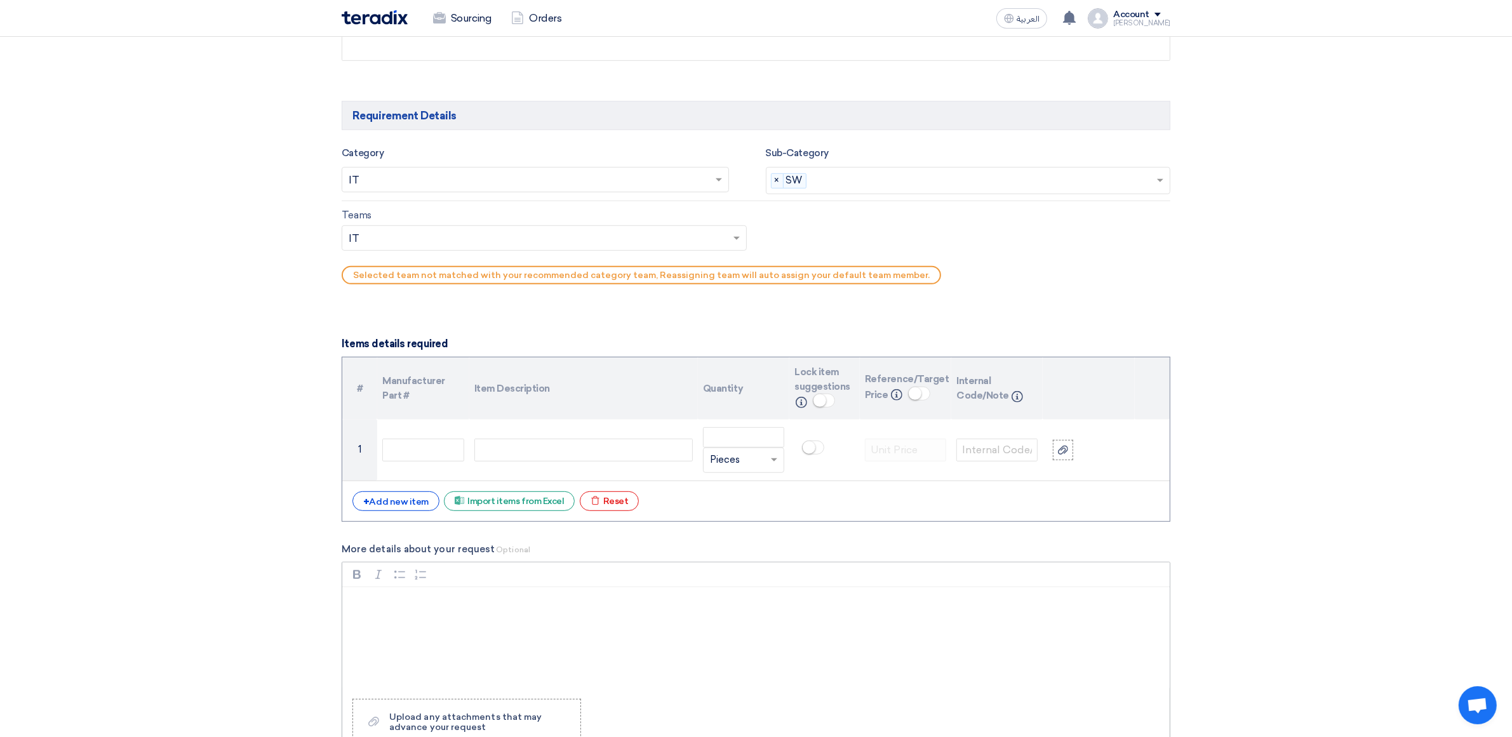
scroll to position [952, 0]
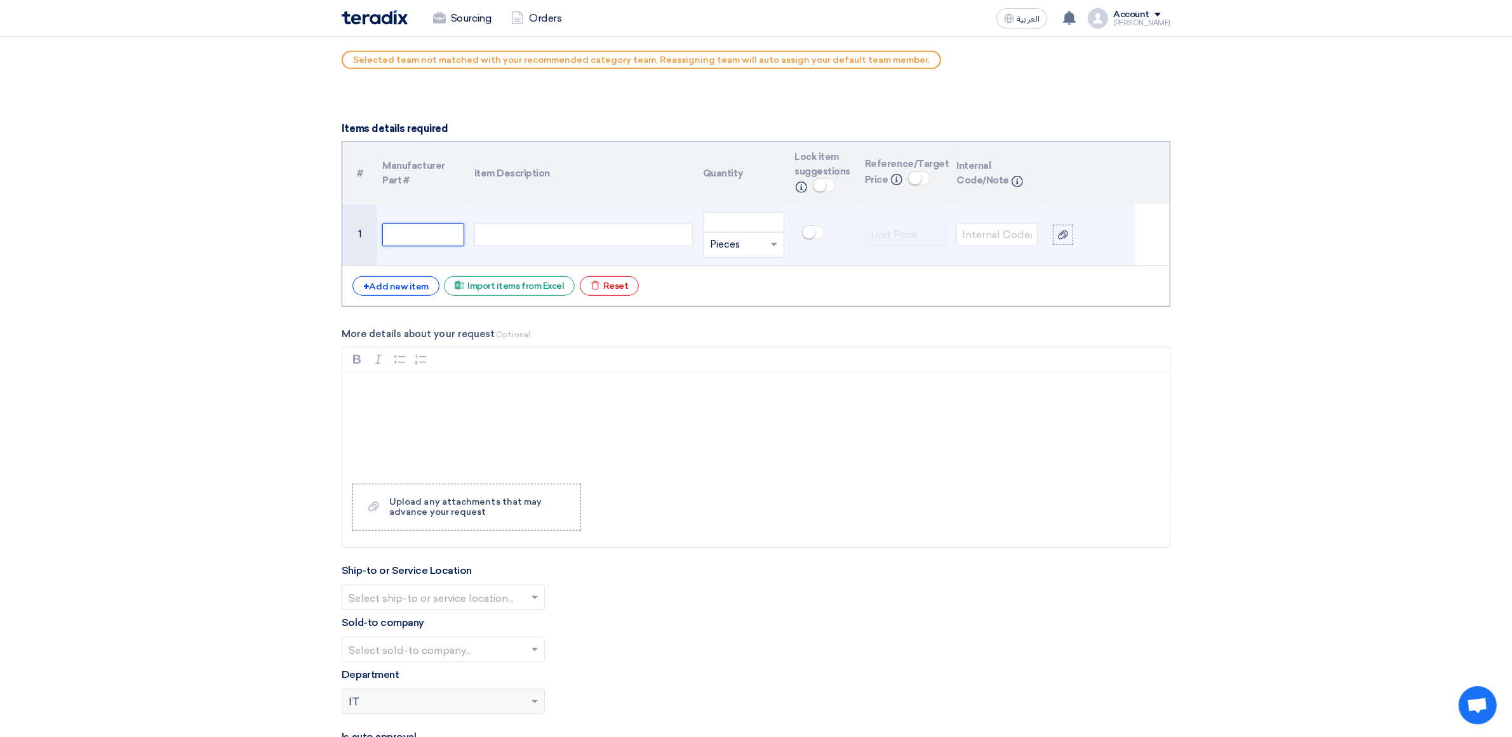
click at [433, 227] on input "text" at bounding box center [422, 234] width 81 height 23
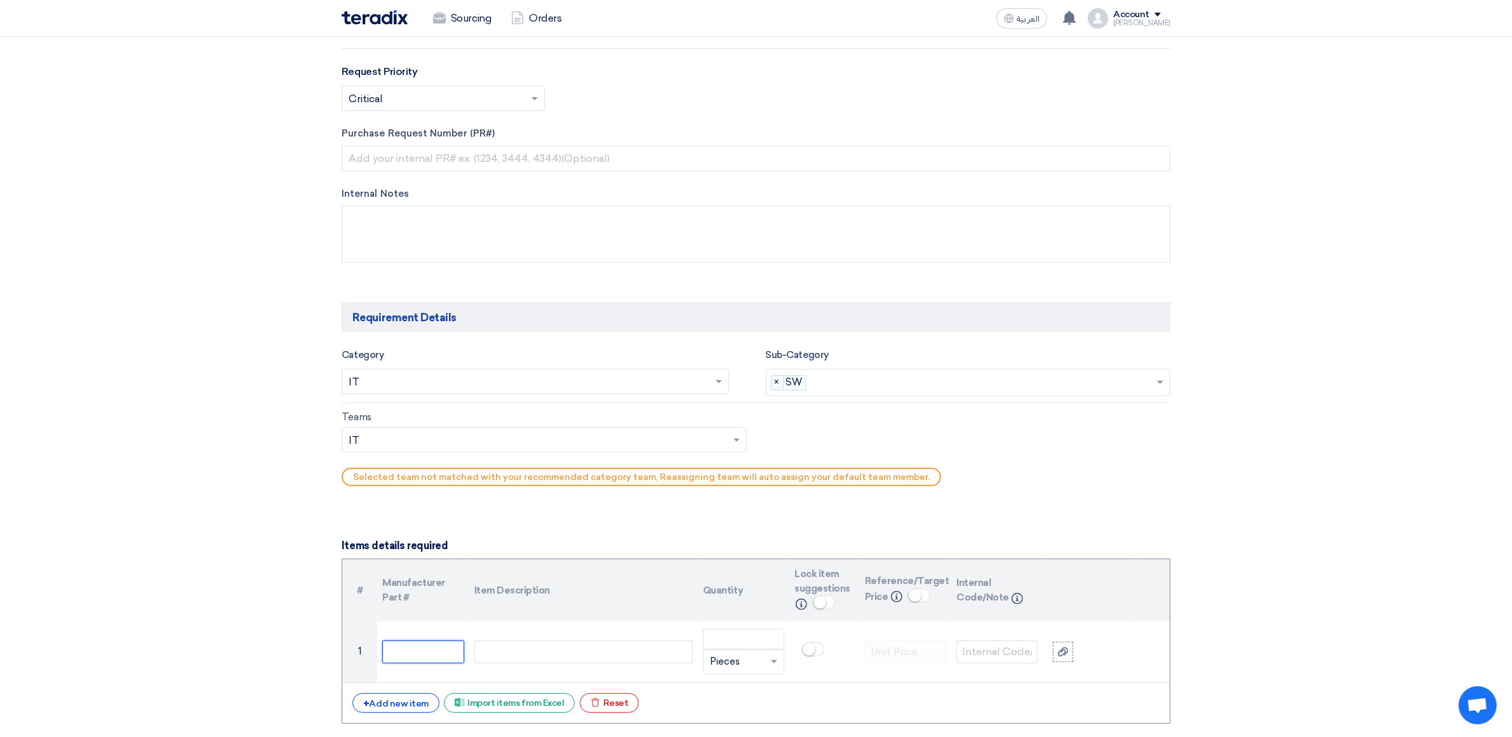
scroll to position [0, 0]
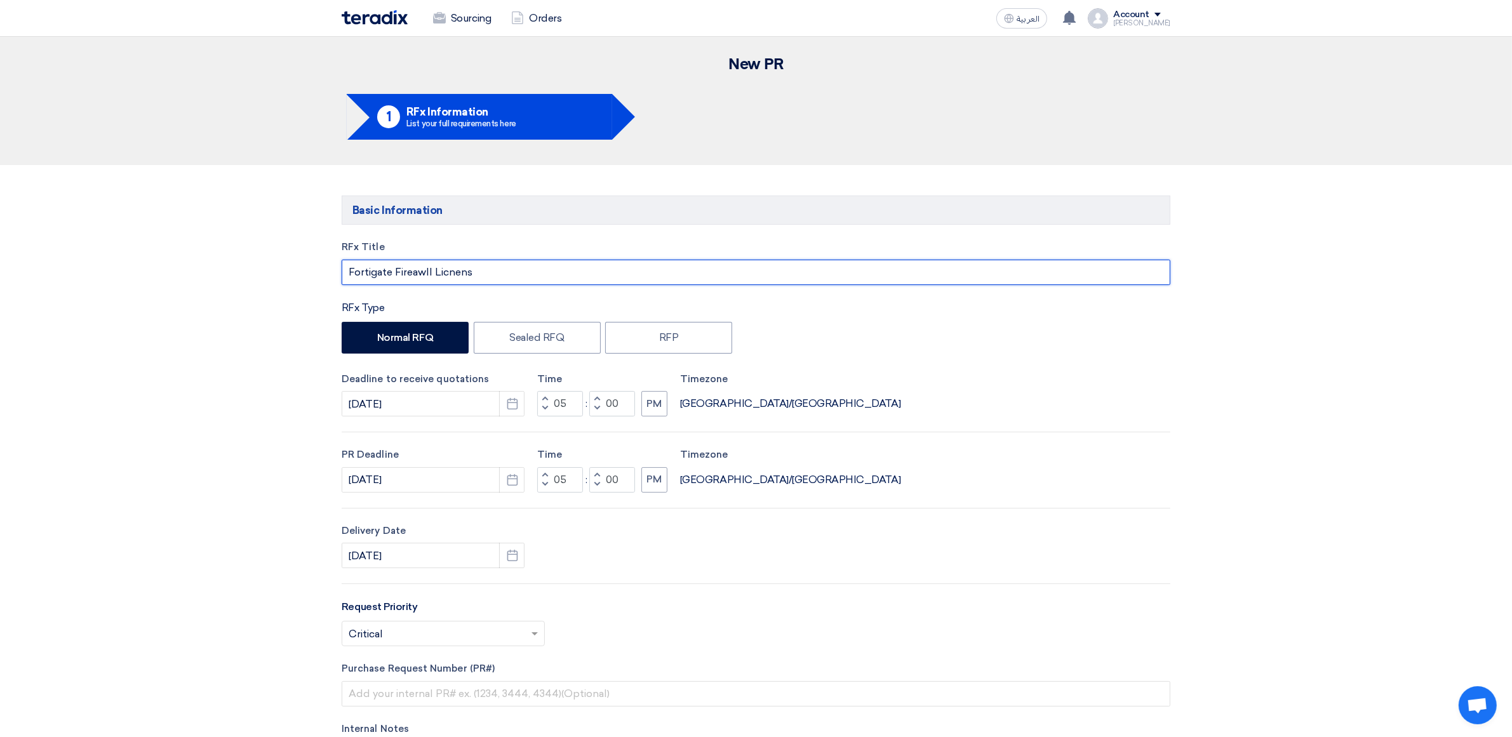
click at [478, 265] on input "Fortigate Fireawll Licnens" at bounding box center [756, 272] width 829 height 25
drag, startPoint x: 483, startPoint y: 270, endPoint x: 312, endPoint y: 298, distance: 173.2
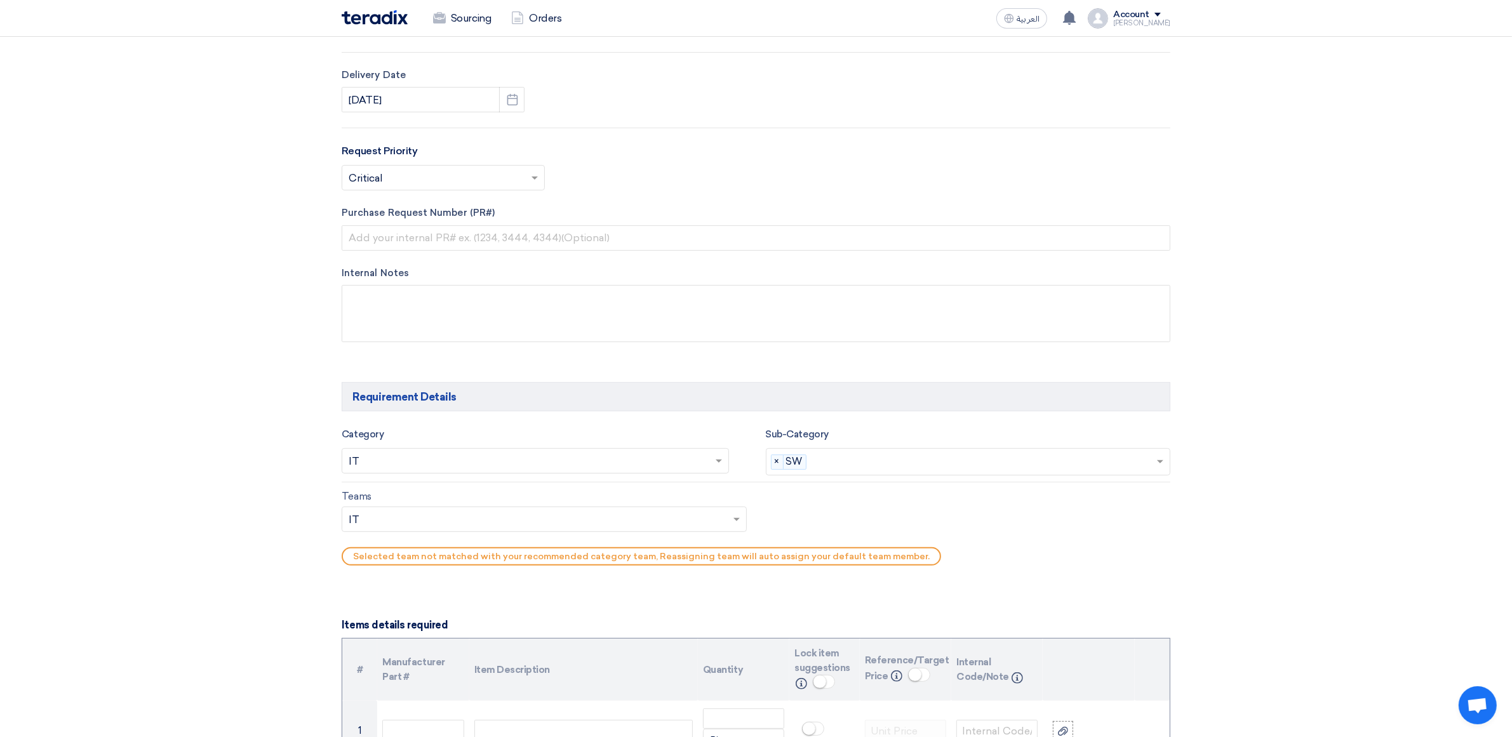
scroll to position [912, 0]
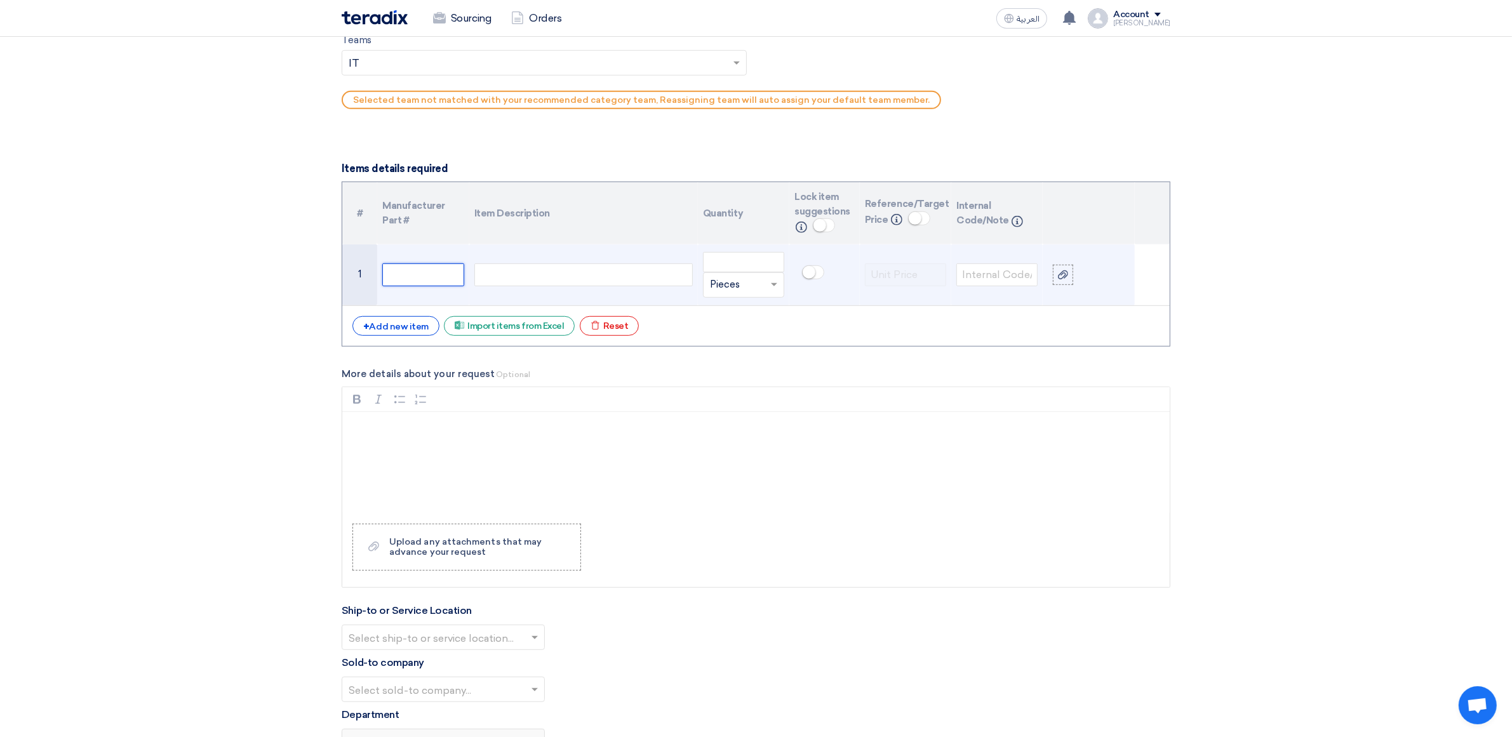
click at [396, 284] on input "text" at bounding box center [422, 274] width 81 height 23
paste input "Fortigate Fireawll Licnens"
type input "Fortigate Fireawll Licnens"
click at [469, 279] on tr "1 Fortigate Fireawll Licnens Unit × Pieces" at bounding box center [755, 275] width 827 height 62
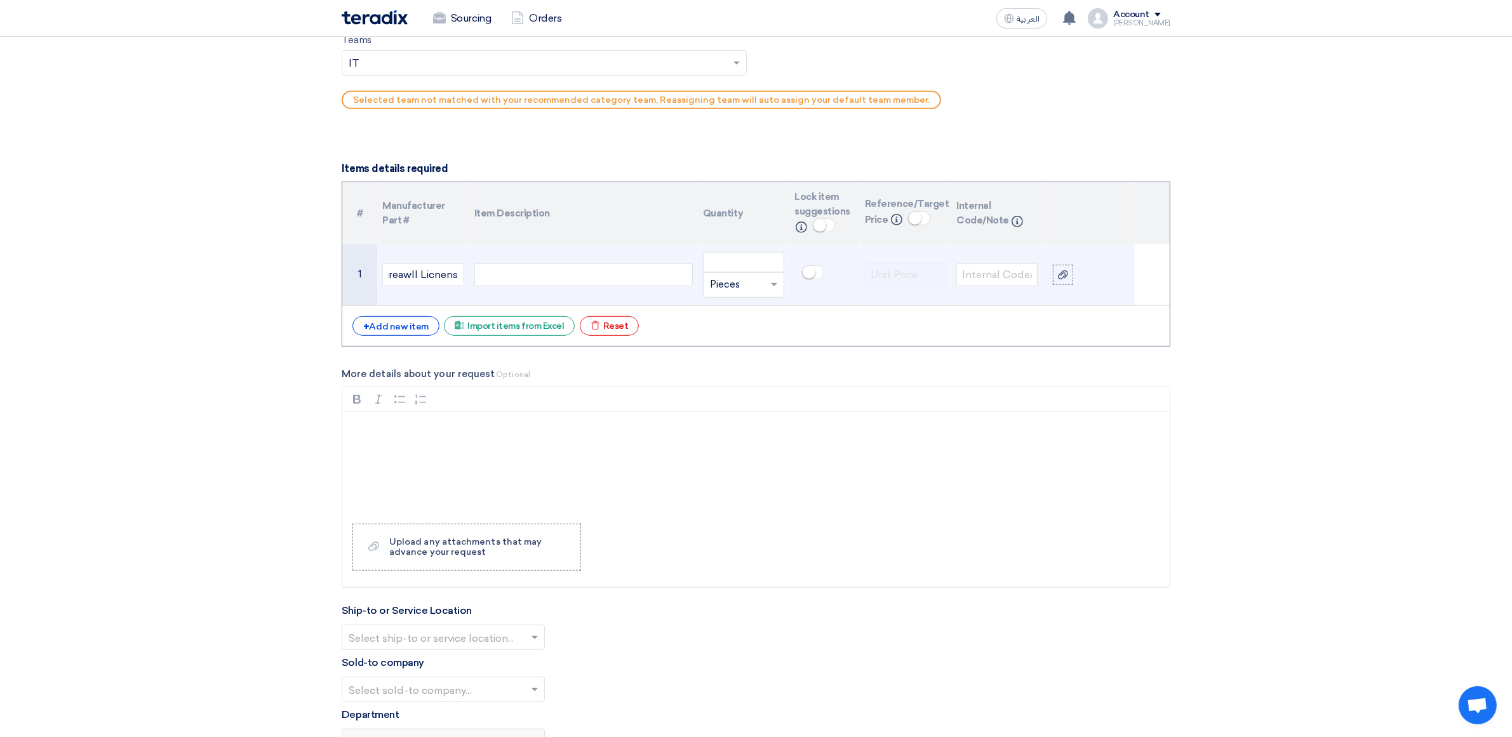
scroll to position [0, 0]
click at [479, 283] on div at bounding box center [583, 274] width 218 height 23
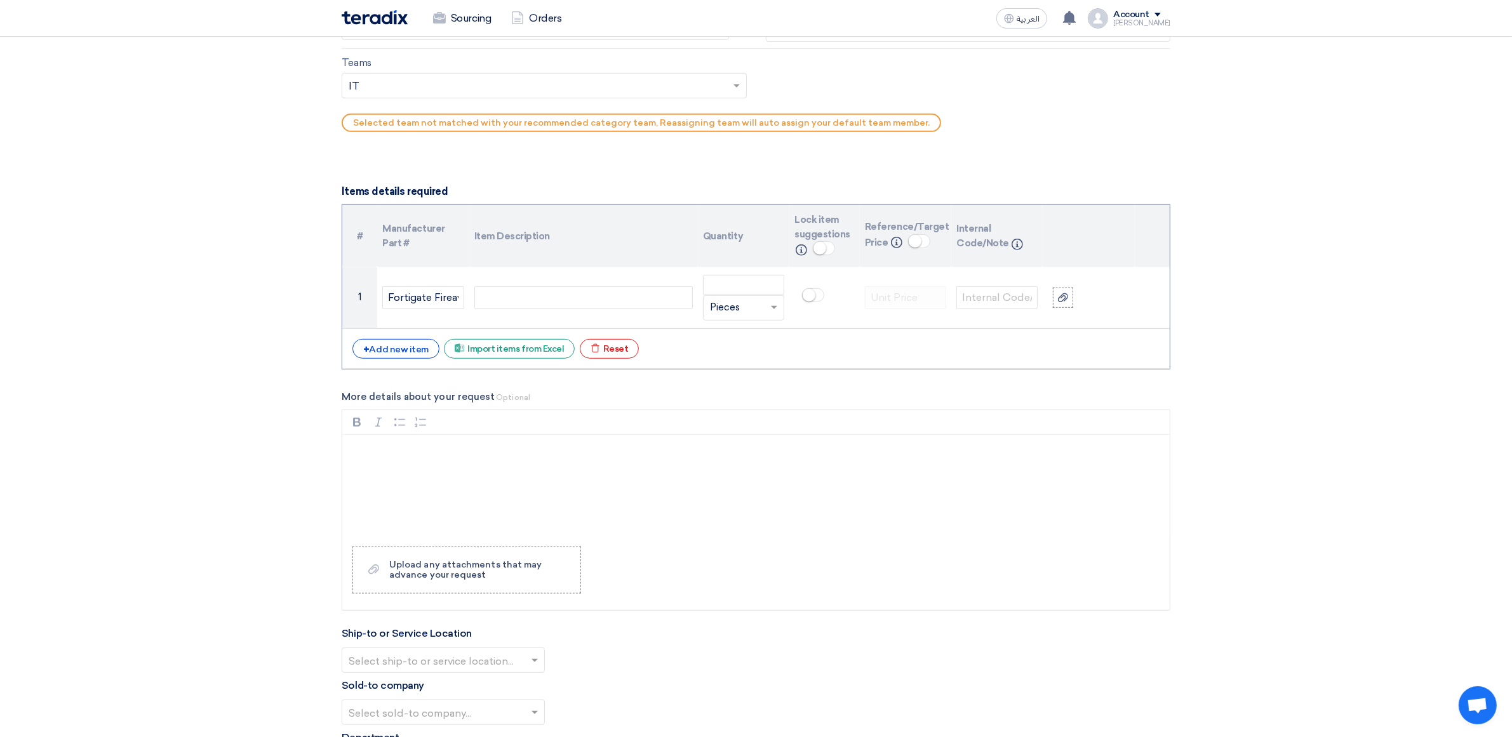
scroll to position [873, 0]
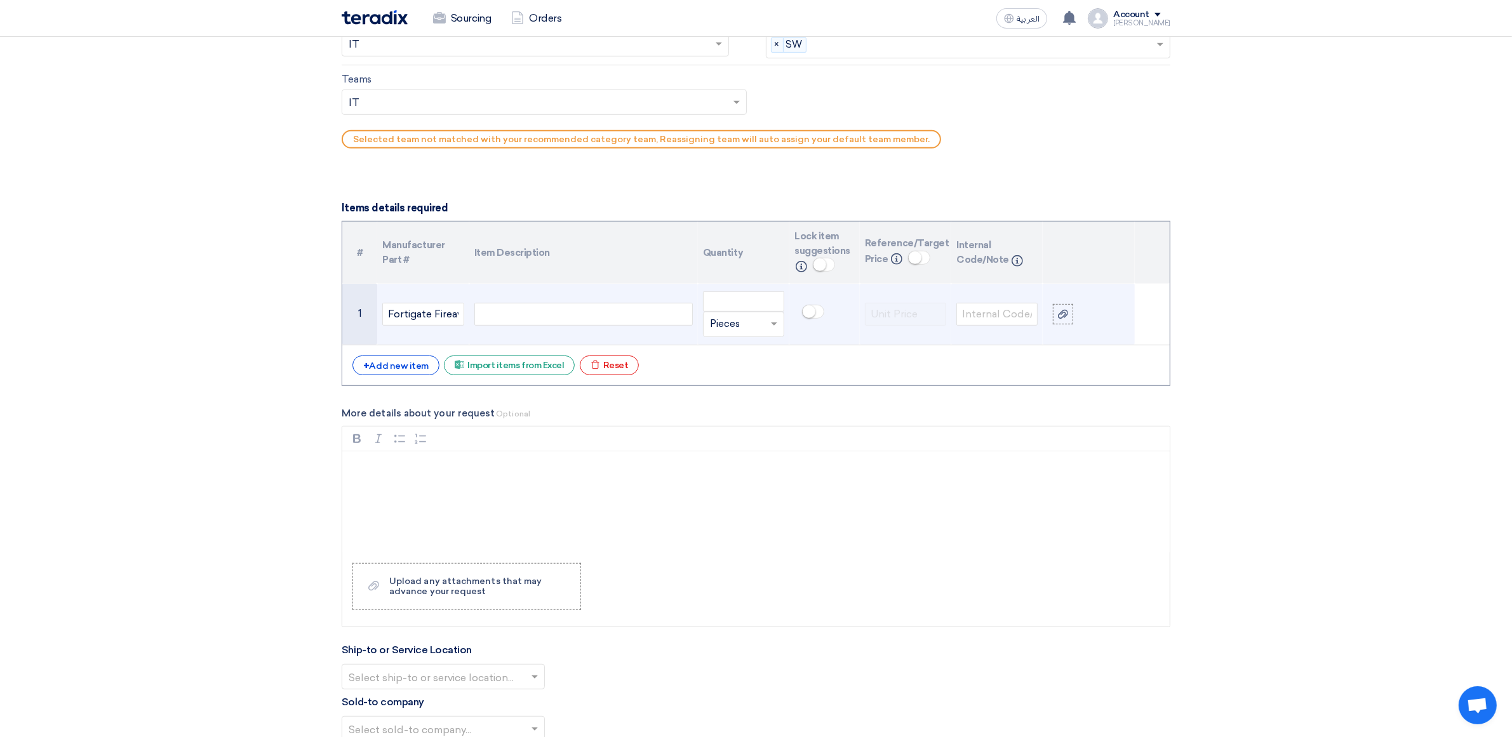
click at [524, 319] on div at bounding box center [583, 314] width 218 height 23
paste div
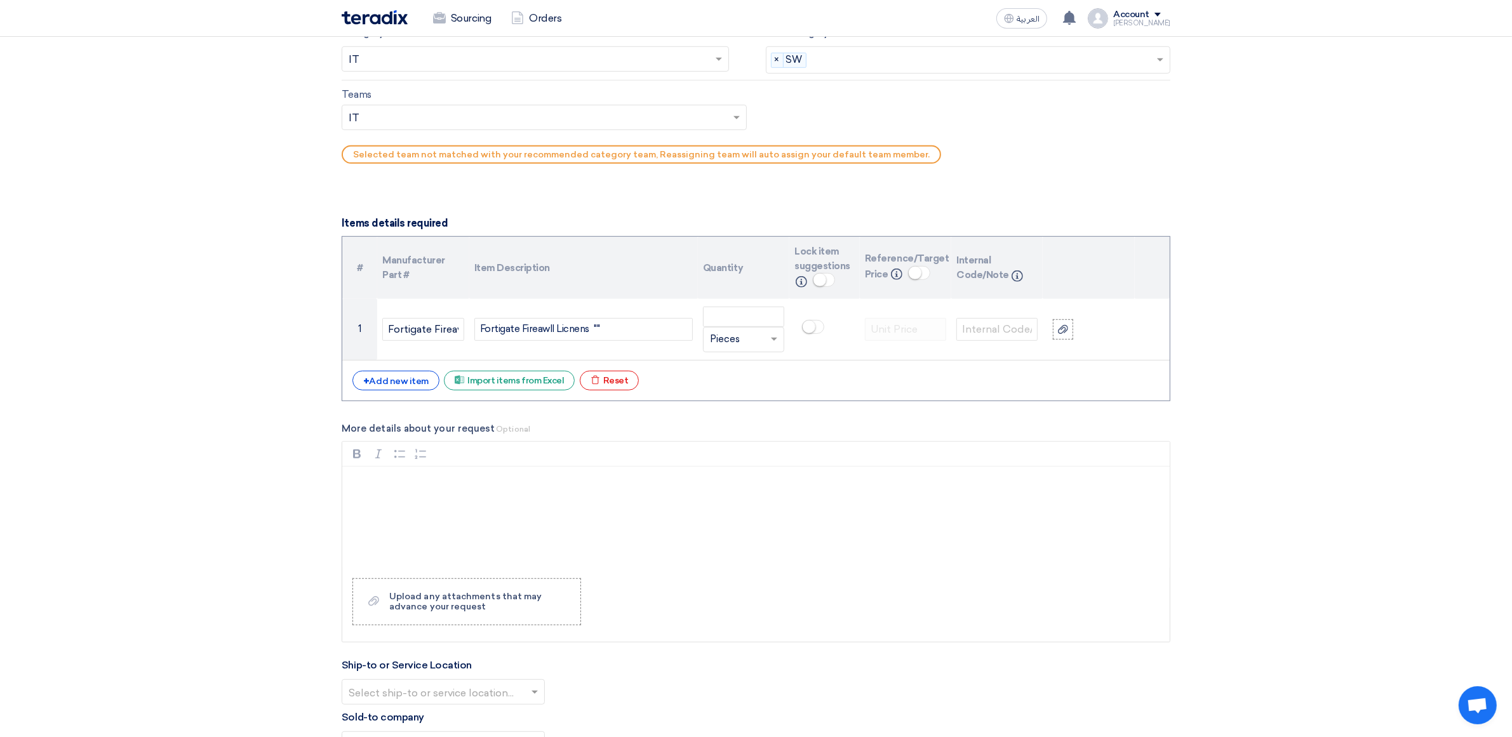
scroll to position [853, 0]
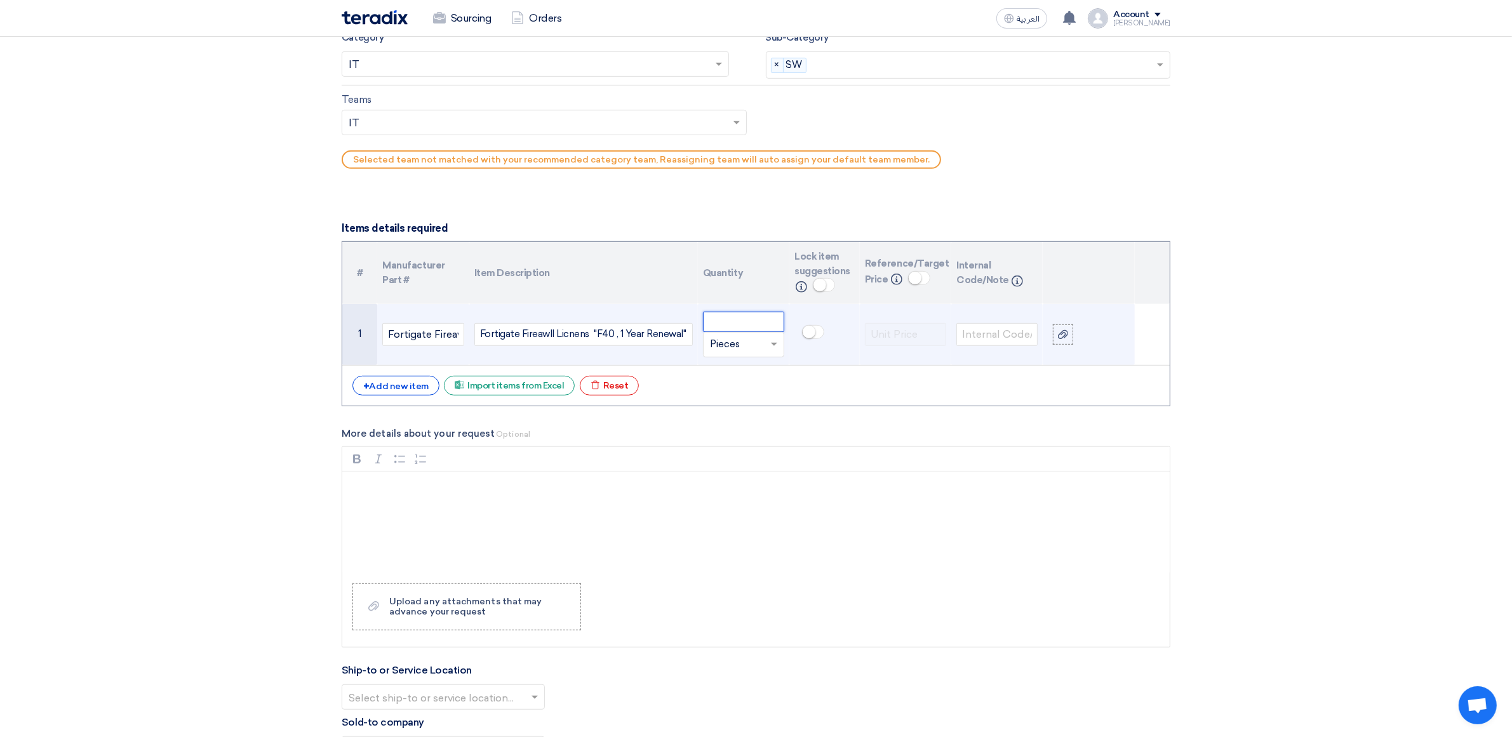
click at [743, 316] on input "number" at bounding box center [743, 322] width 81 height 20
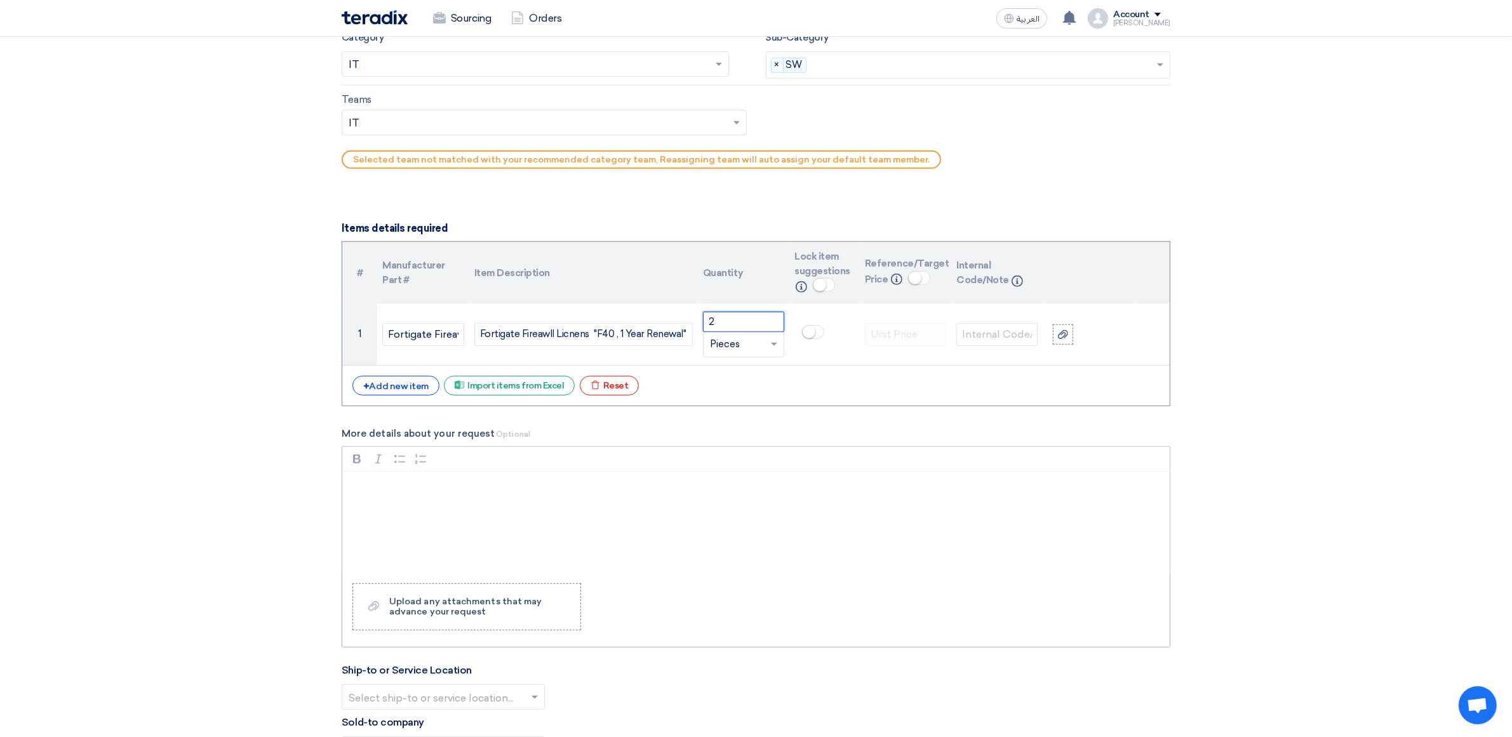
click at [665, 465] on div "Bold (CTRL+B) Bold Italic (CTRL+I) Italic Bulleted List Bulleted List Numbered …" at bounding box center [755, 459] width 827 height 24
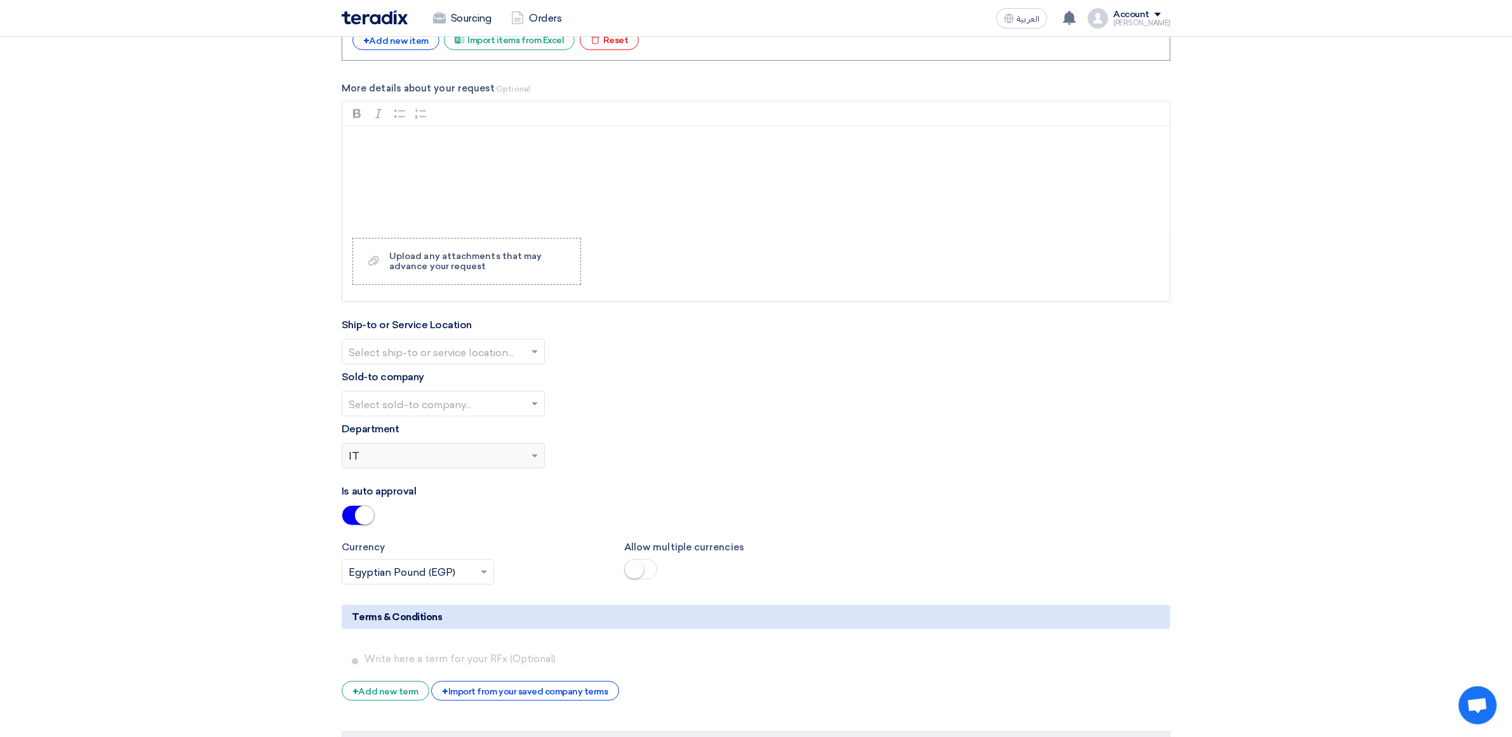
scroll to position [1210, 0]
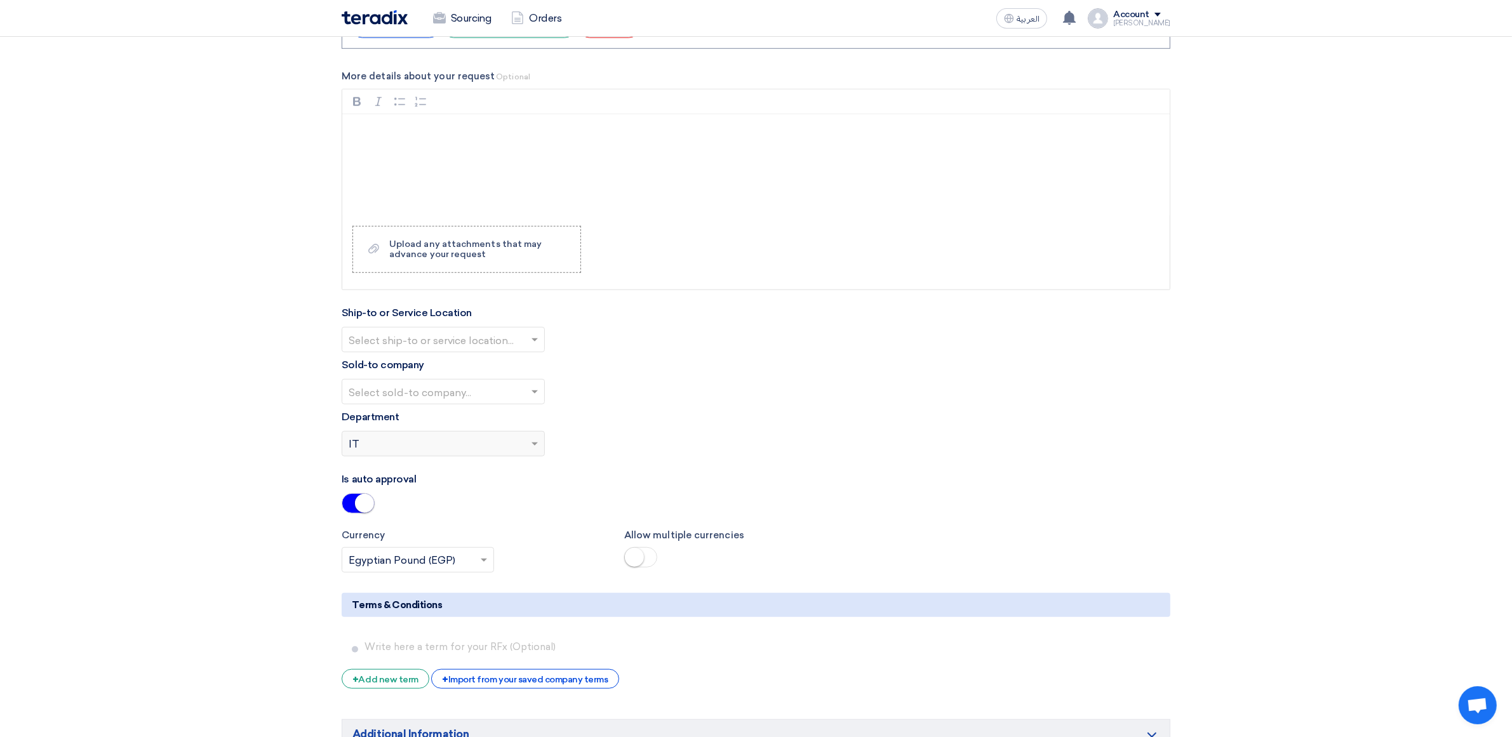
type input "2"
click at [410, 340] on input "text" at bounding box center [437, 340] width 176 height 21
click at [395, 367] on div "HQ" at bounding box center [443, 365] width 202 height 26
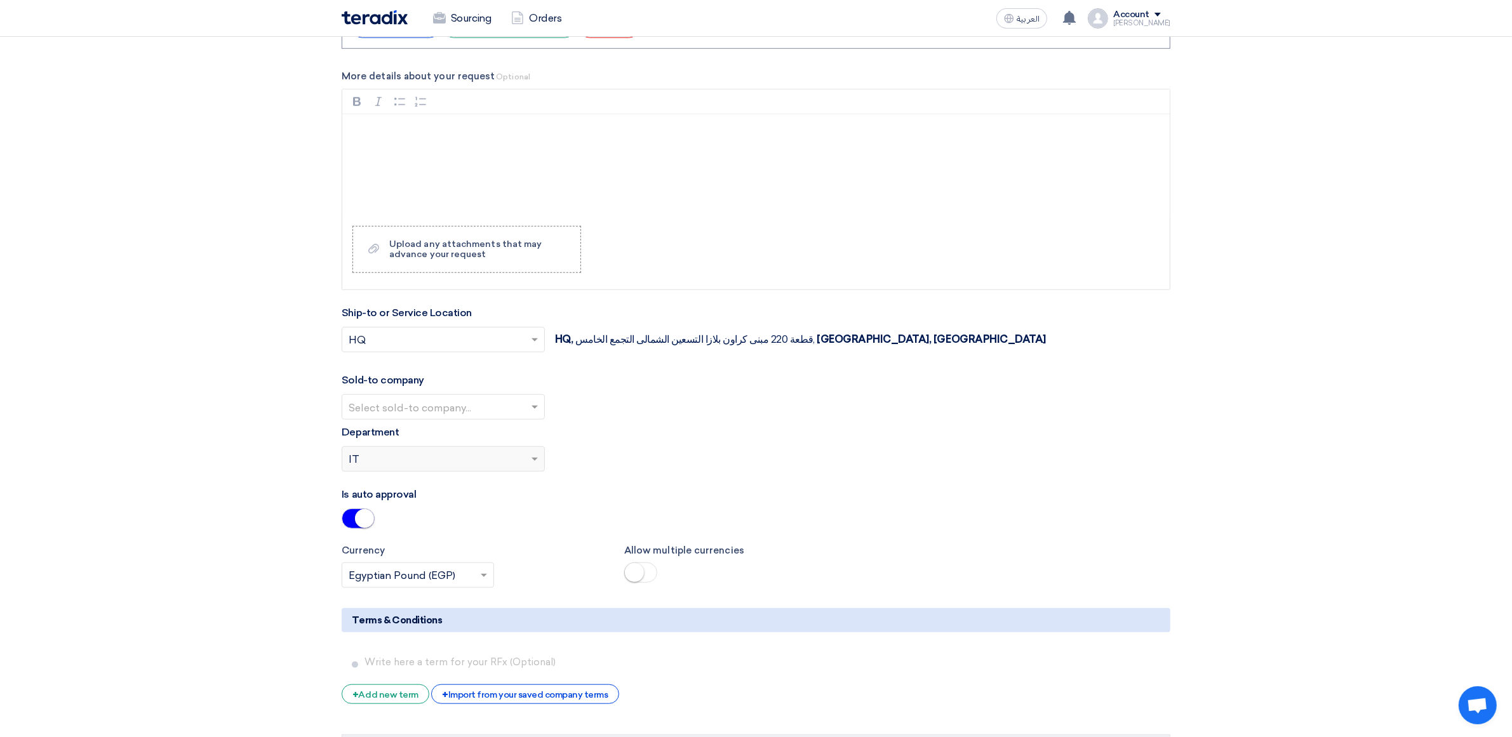
click at [397, 408] on input "text" at bounding box center [437, 407] width 176 height 21
click at [394, 430] on span "ALJ Finance" at bounding box center [379, 432] width 60 height 12
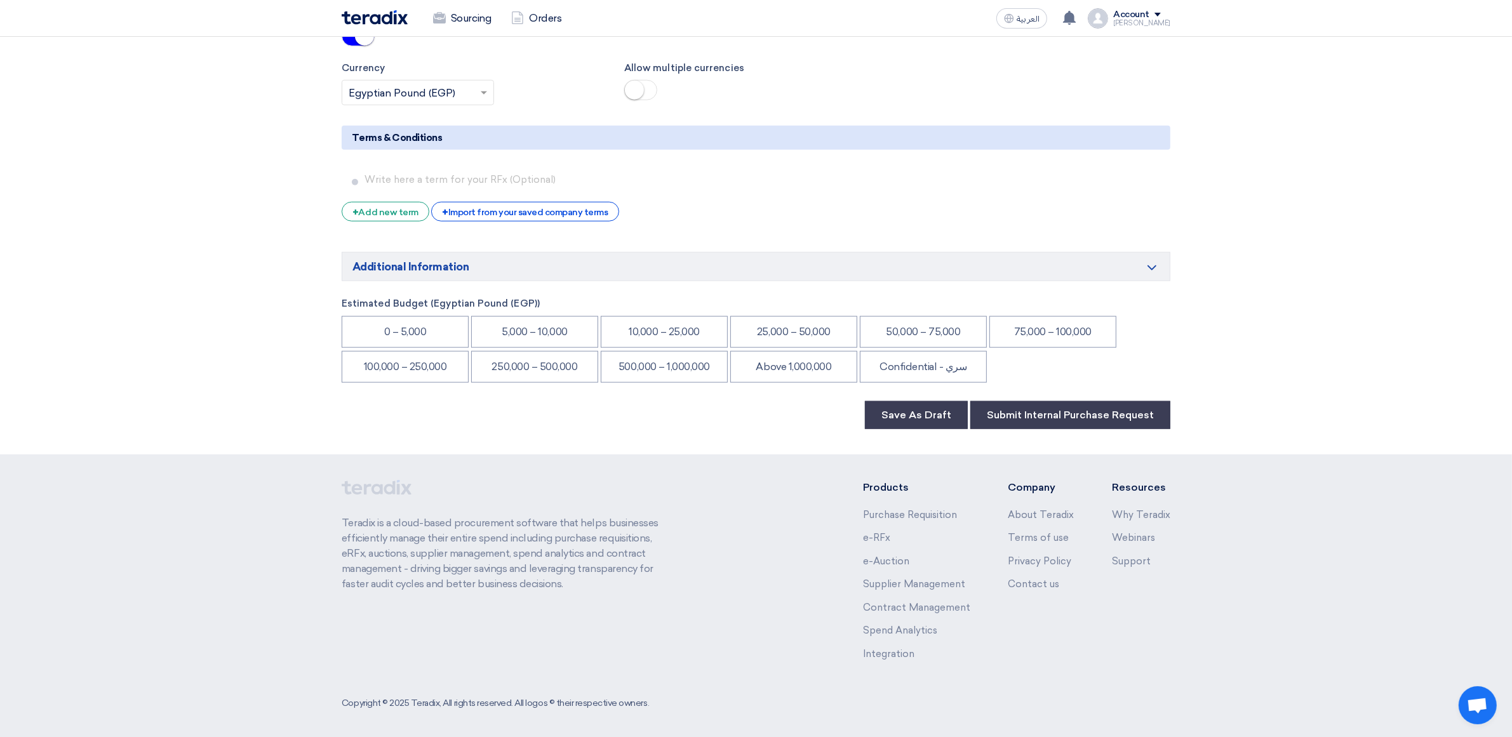
scroll to position [1714, 0]
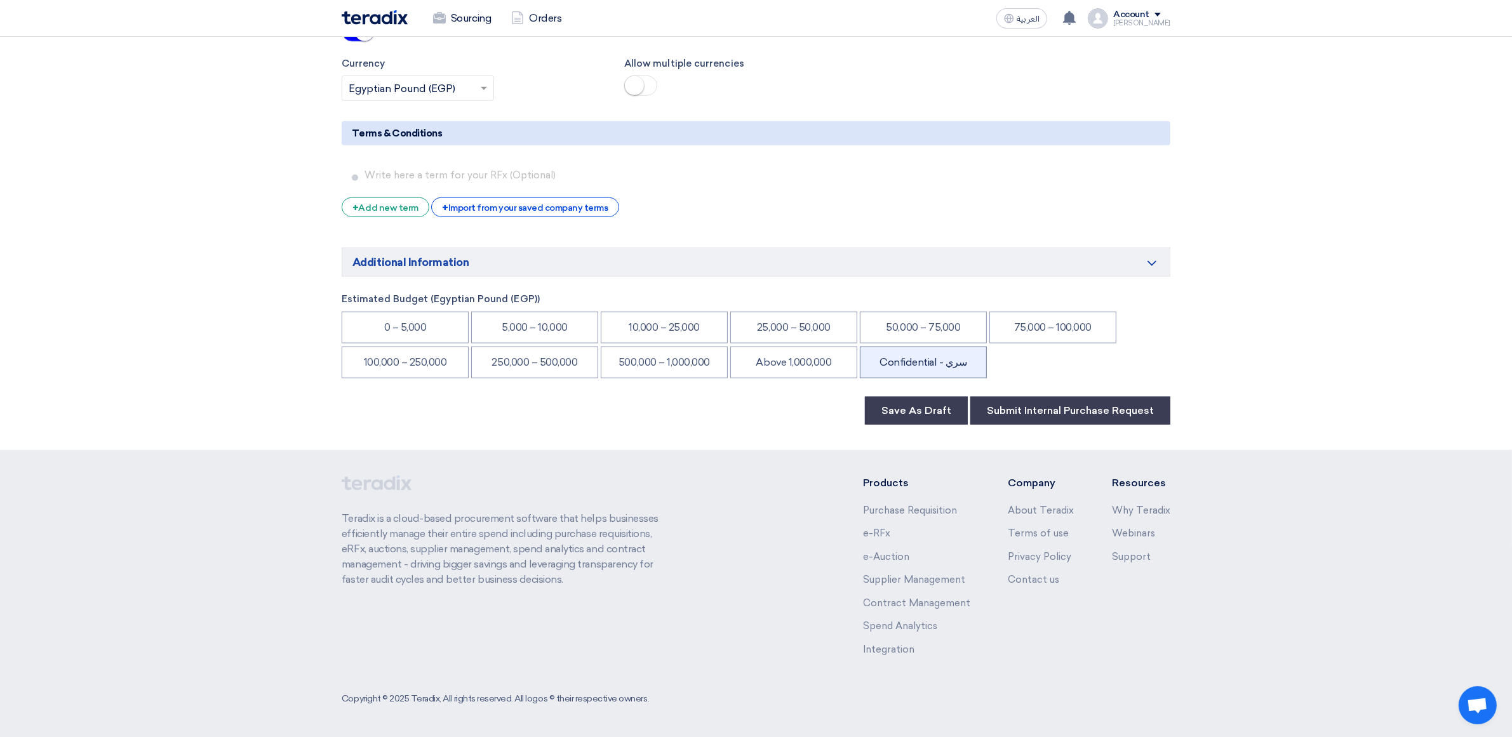
click at [951, 366] on li "Confidential - سري" at bounding box center [923, 363] width 127 height 32
click at [1054, 416] on button "Submit Internal Purchase Request" at bounding box center [1070, 411] width 200 height 28
